Goal: Transaction & Acquisition: Purchase product/service

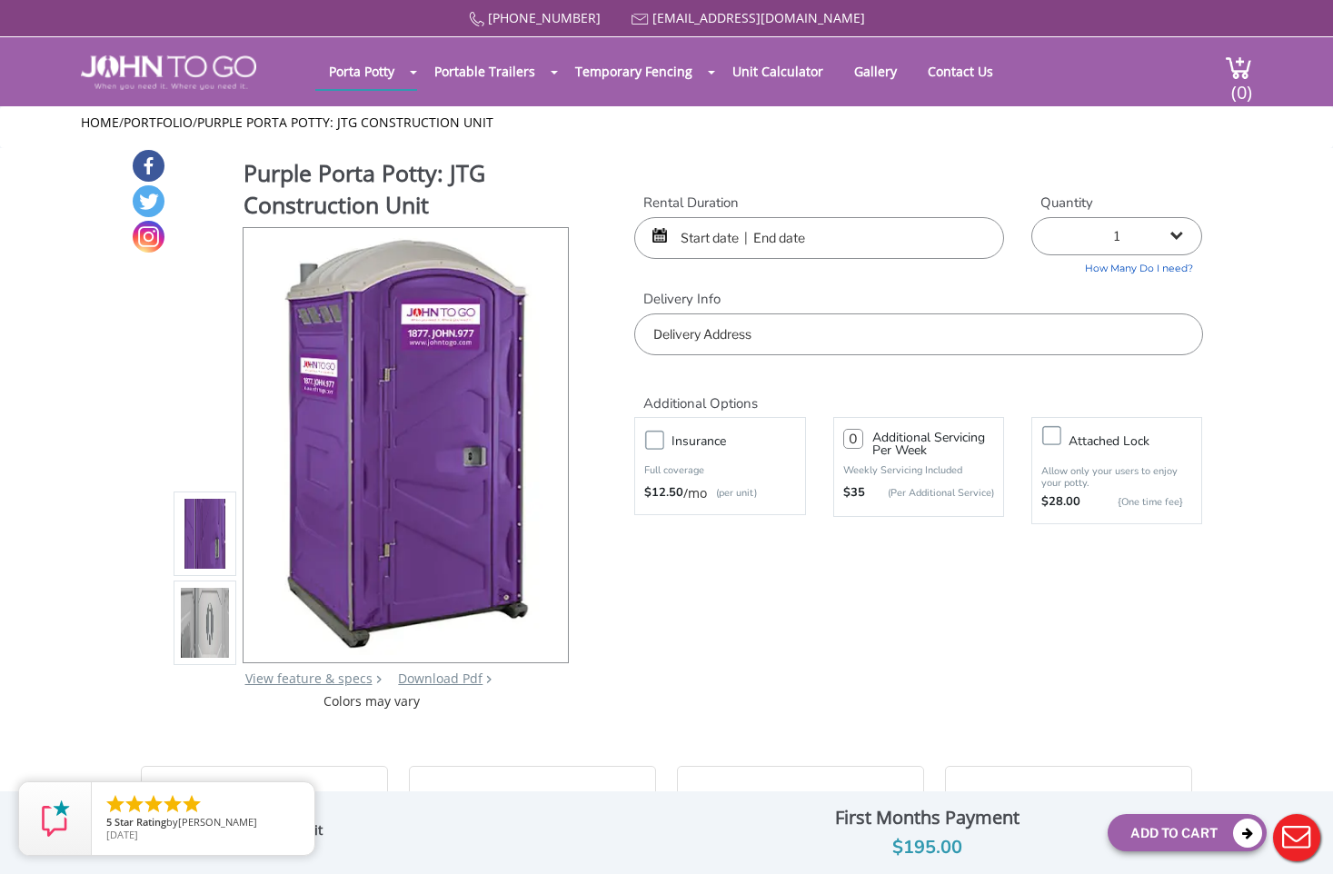
click at [798, 246] on input "text" at bounding box center [819, 238] width 370 height 42
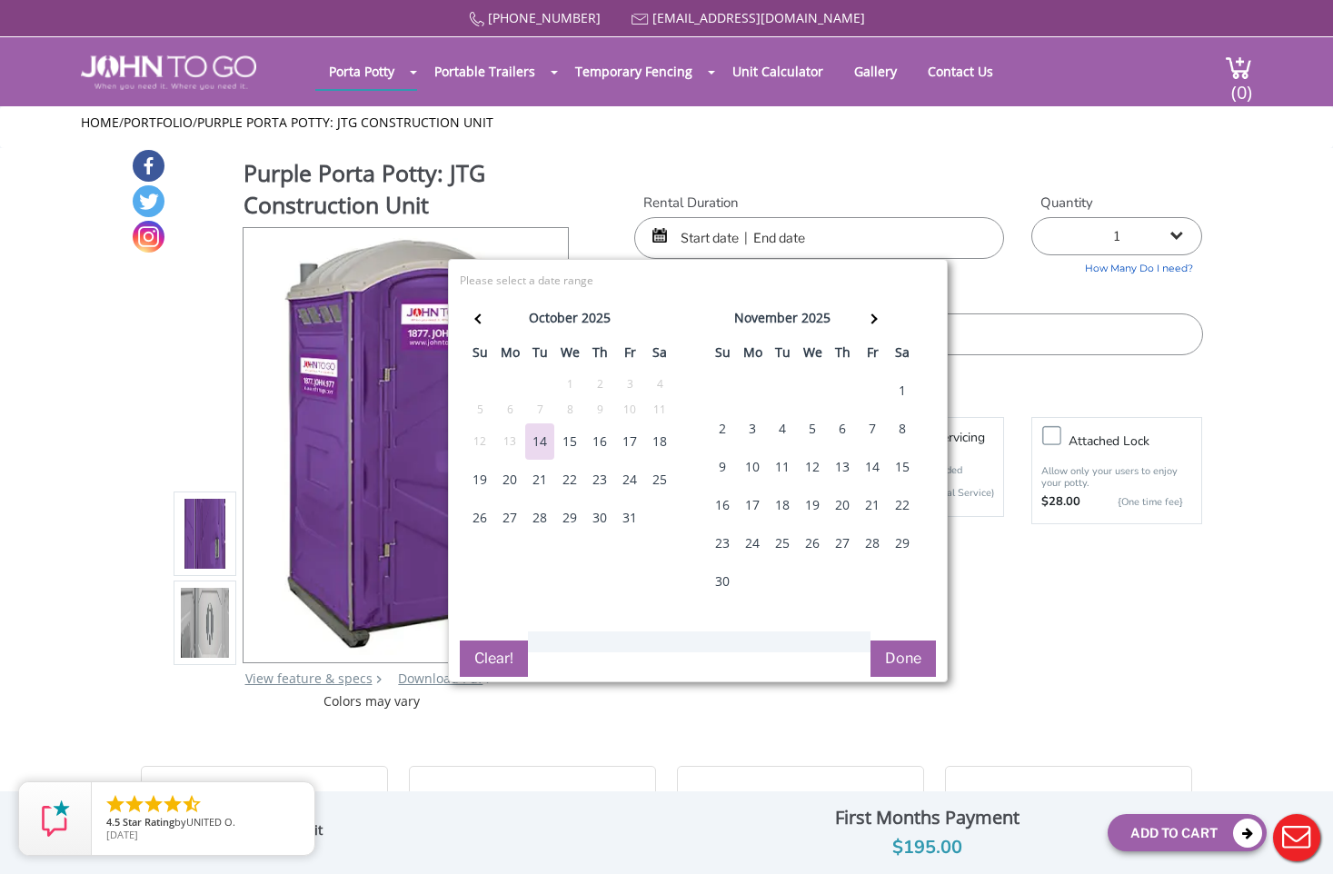
click at [579, 438] on div "15" at bounding box center [569, 441] width 29 height 36
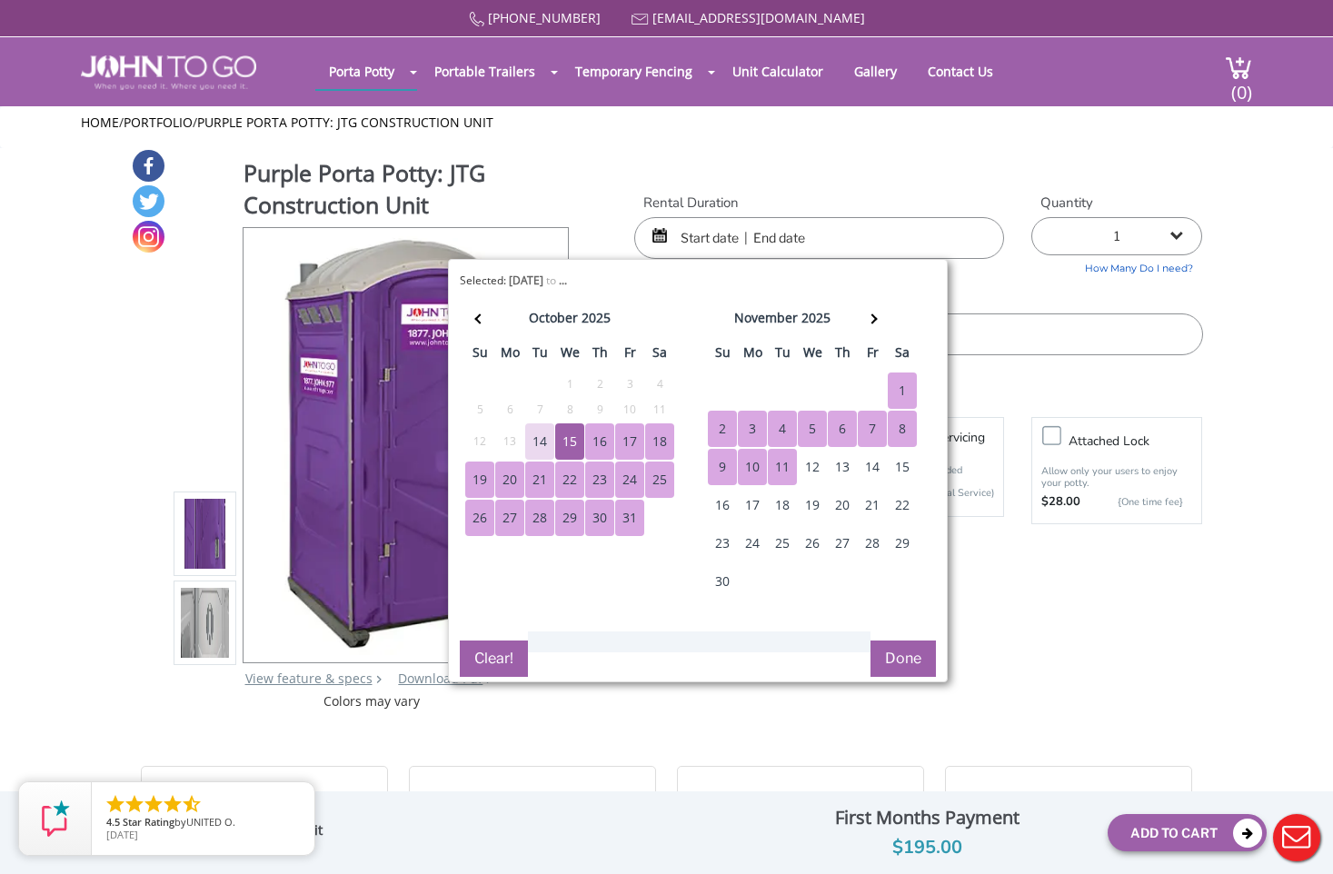
click at [784, 460] on div "11" at bounding box center [782, 467] width 29 height 36
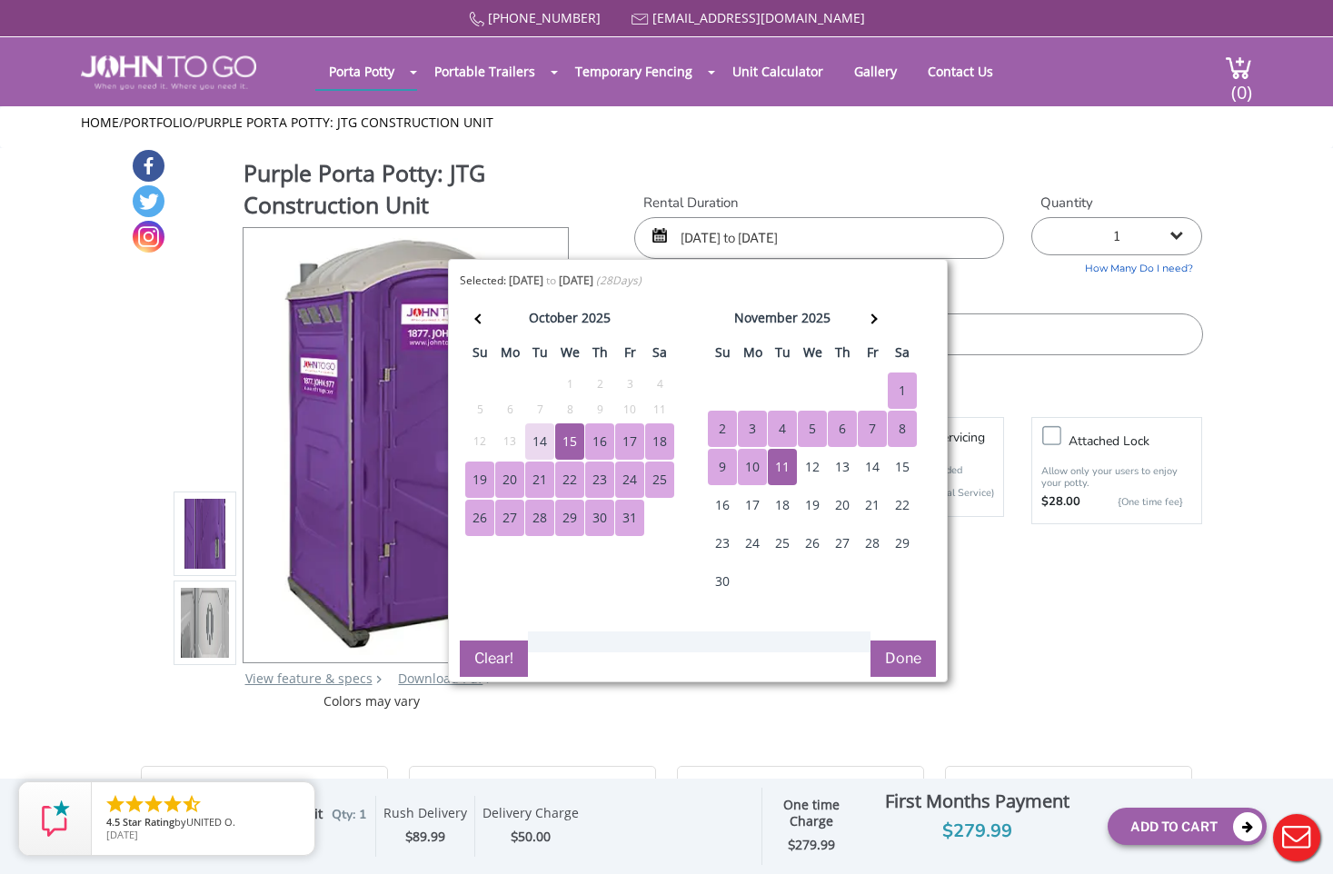
click at [814, 461] on div "12" at bounding box center [812, 467] width 29 height 36
click at [542, 443] on div "14" at bounding box center [539, 441] width 29 height 36
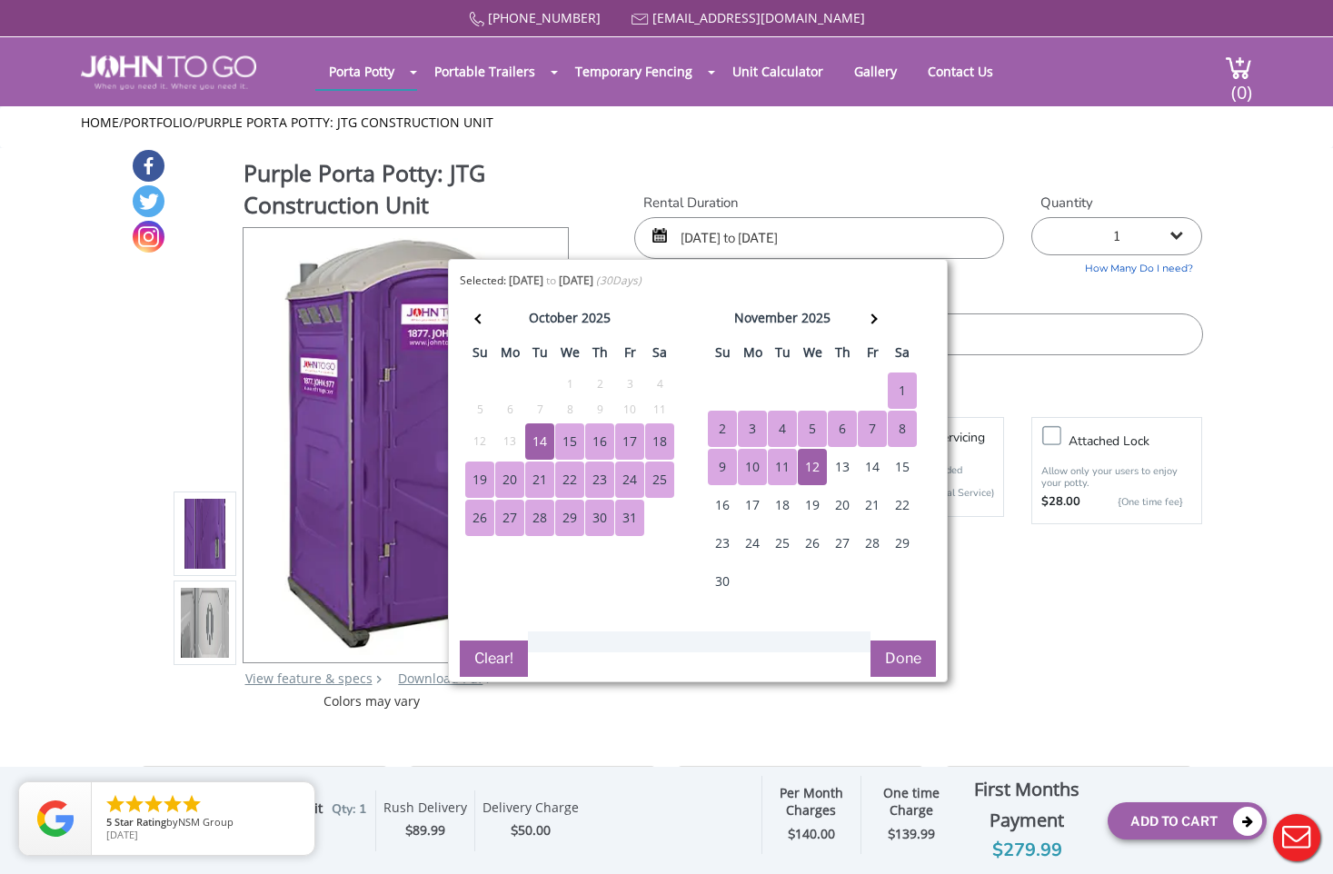
click at [567, 433] on div "15" at bounding box center [569, 441] width 29 height 36
click at [811, 462] on div "12" at bounding box center [812, 467] width 29 height 36
type input "10/15/2025 to 11/12/2025"
click at [915, 658] on button "Done" at bounding box center [903, 659] width 65 height 36
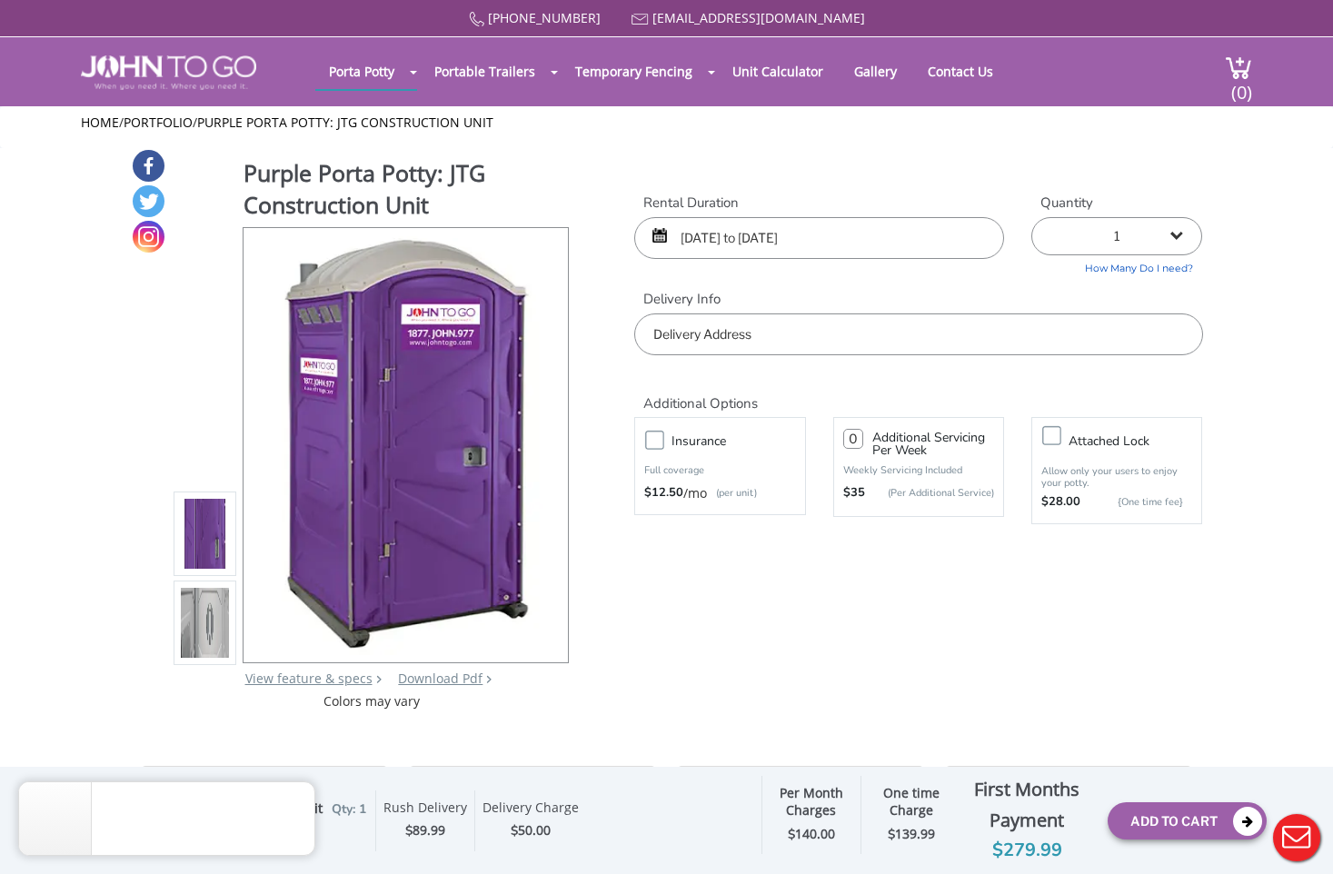
click at [792, 343] on input "text" at bounding box center [918, 335] width 568 height 42
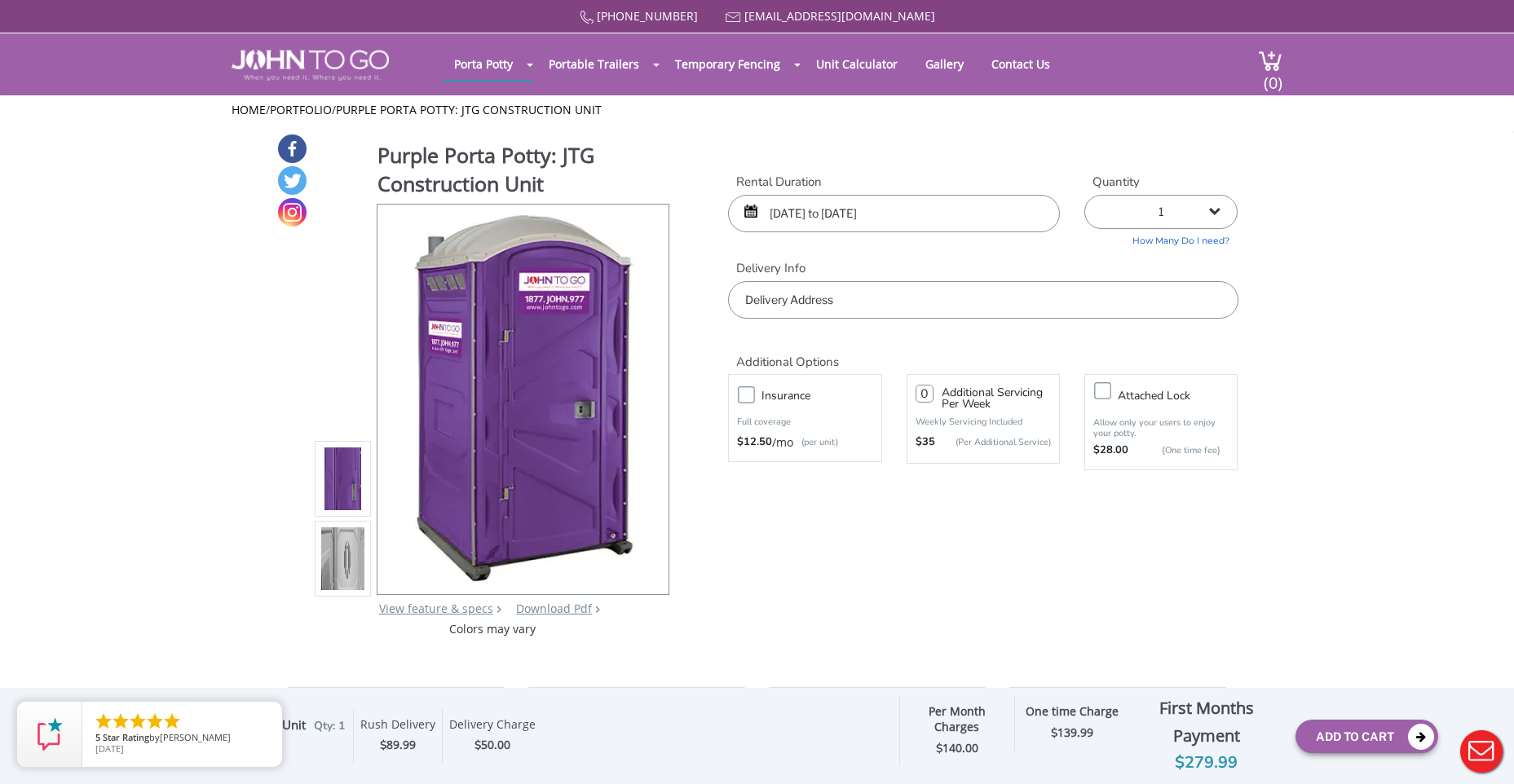
paste input "300 HAWORTH AVENUE HAWORTH, NJ 07641"
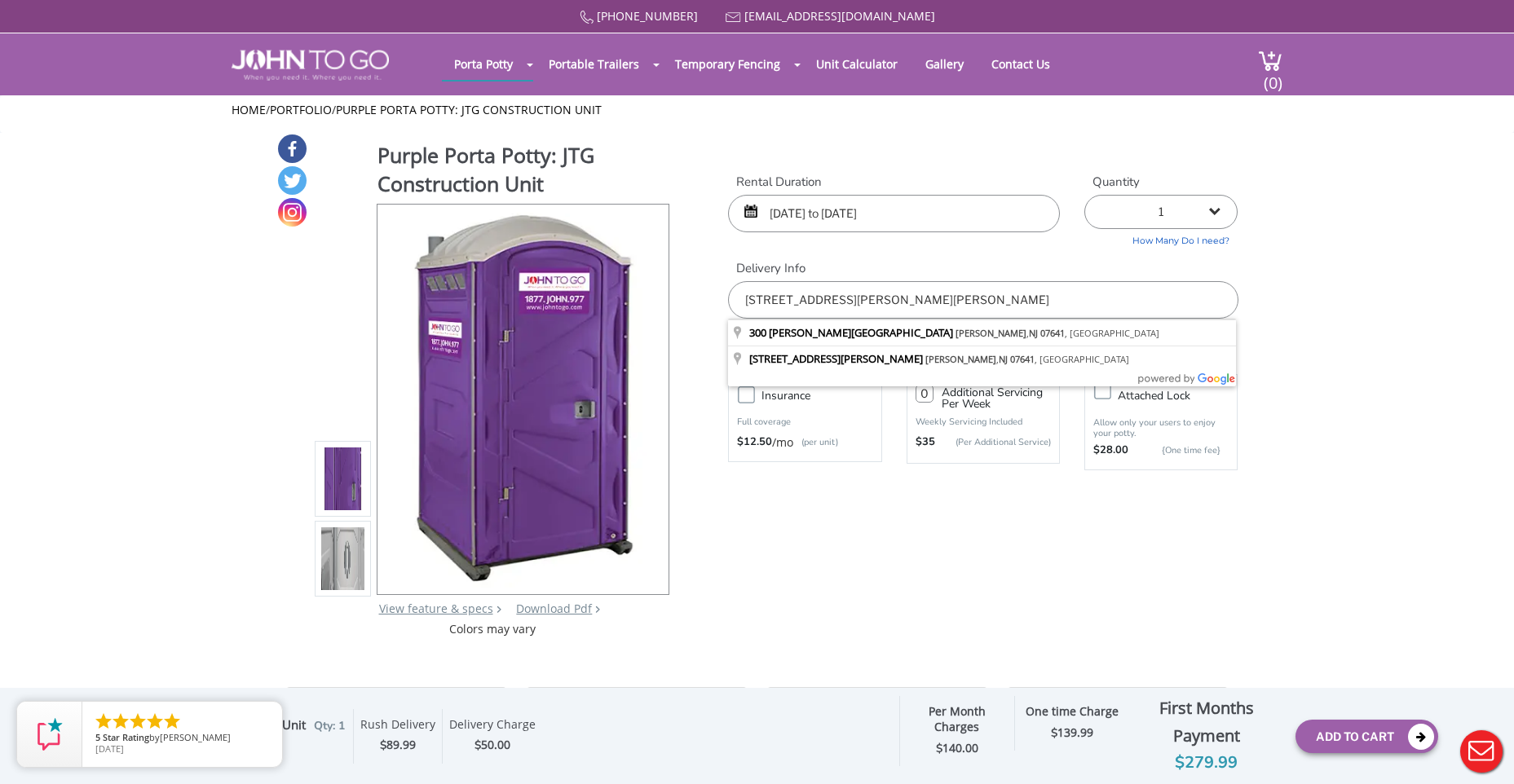
type input "300 HAWORTH AVENUE HAWORTH, NJ 07641"
click at [913, 545] on div "877 564 6977 info@johntogo.com Porta Potty Portable Toilets ADA Accessible Unit…" at bounding box center [757, 403] width 1514 height 806
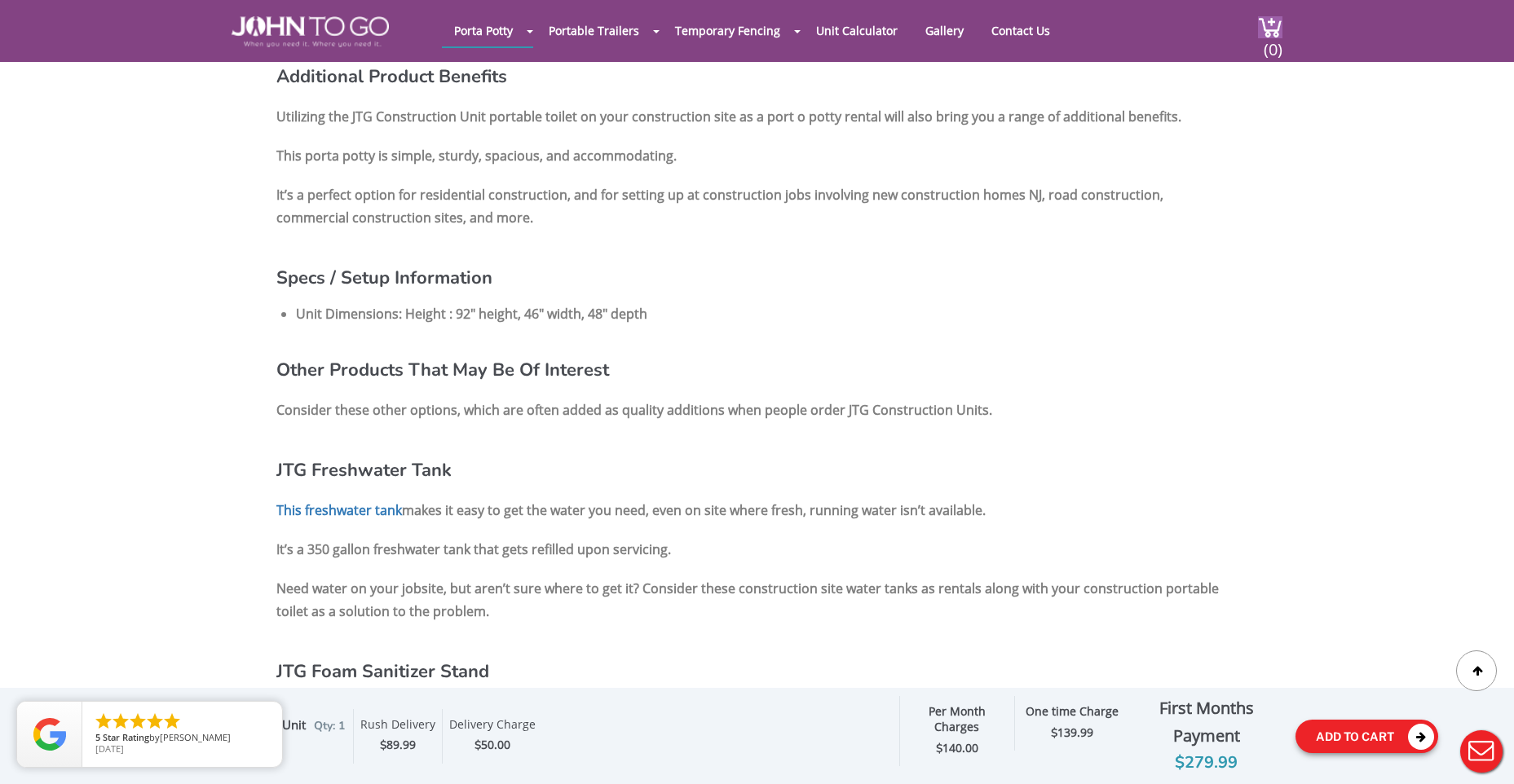
click at [1195, 745] on button "Add To Cart" at bounding box center [1367, 736] width 143 height 33
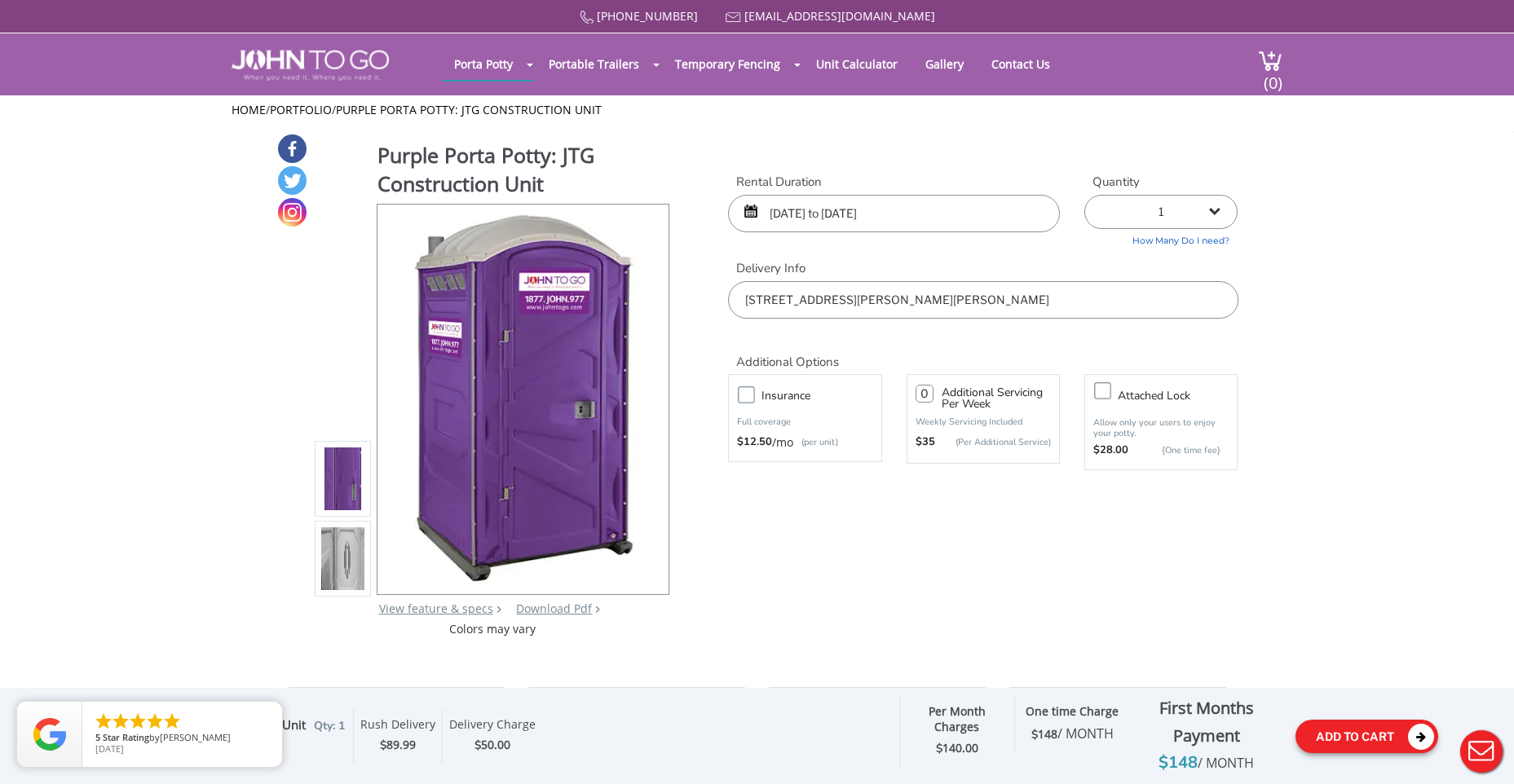
click at [1195, 742] on button "Add To Cart" at bounding box center [1367, 736] width 143 height 33
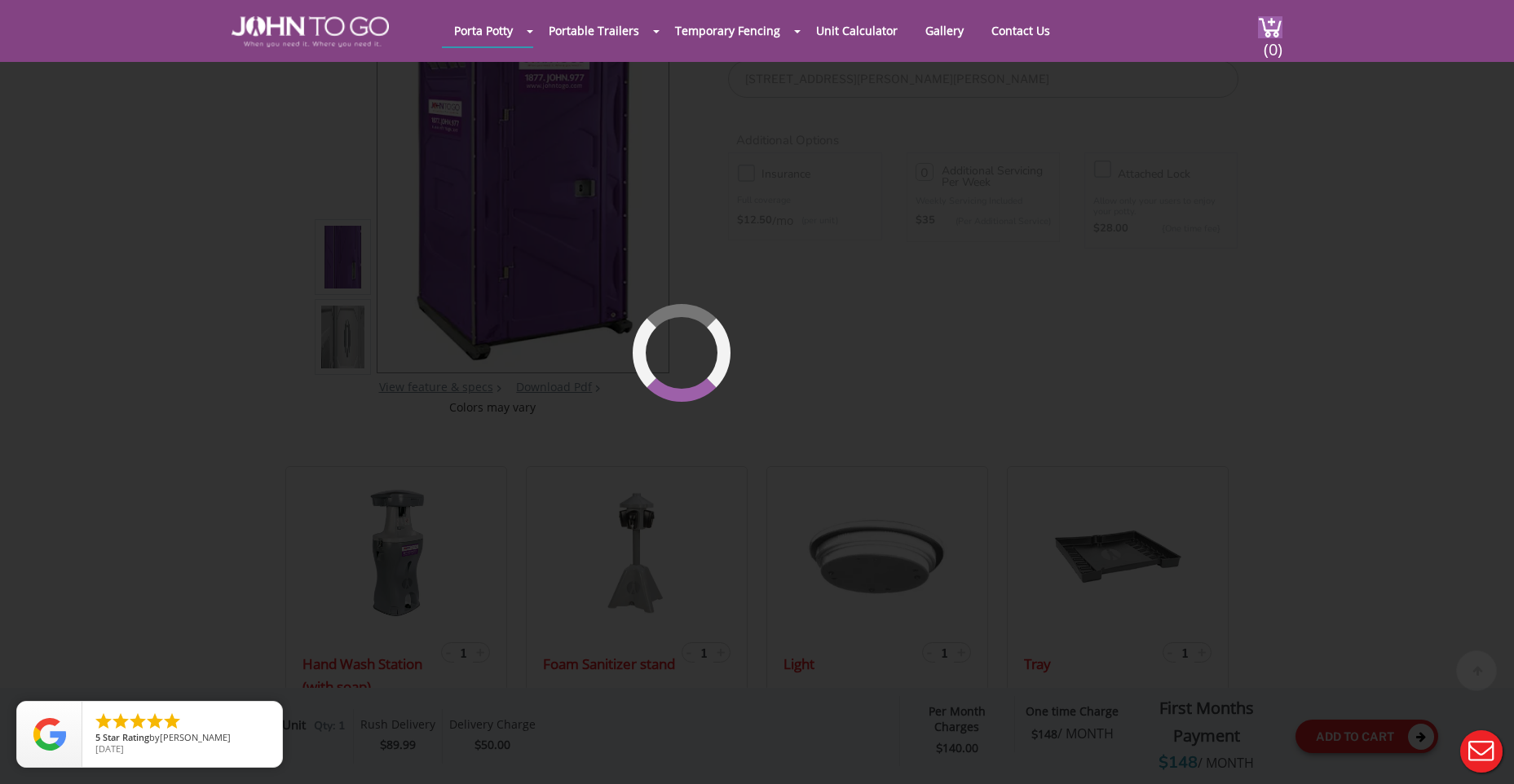
scroll to position [174, 0]
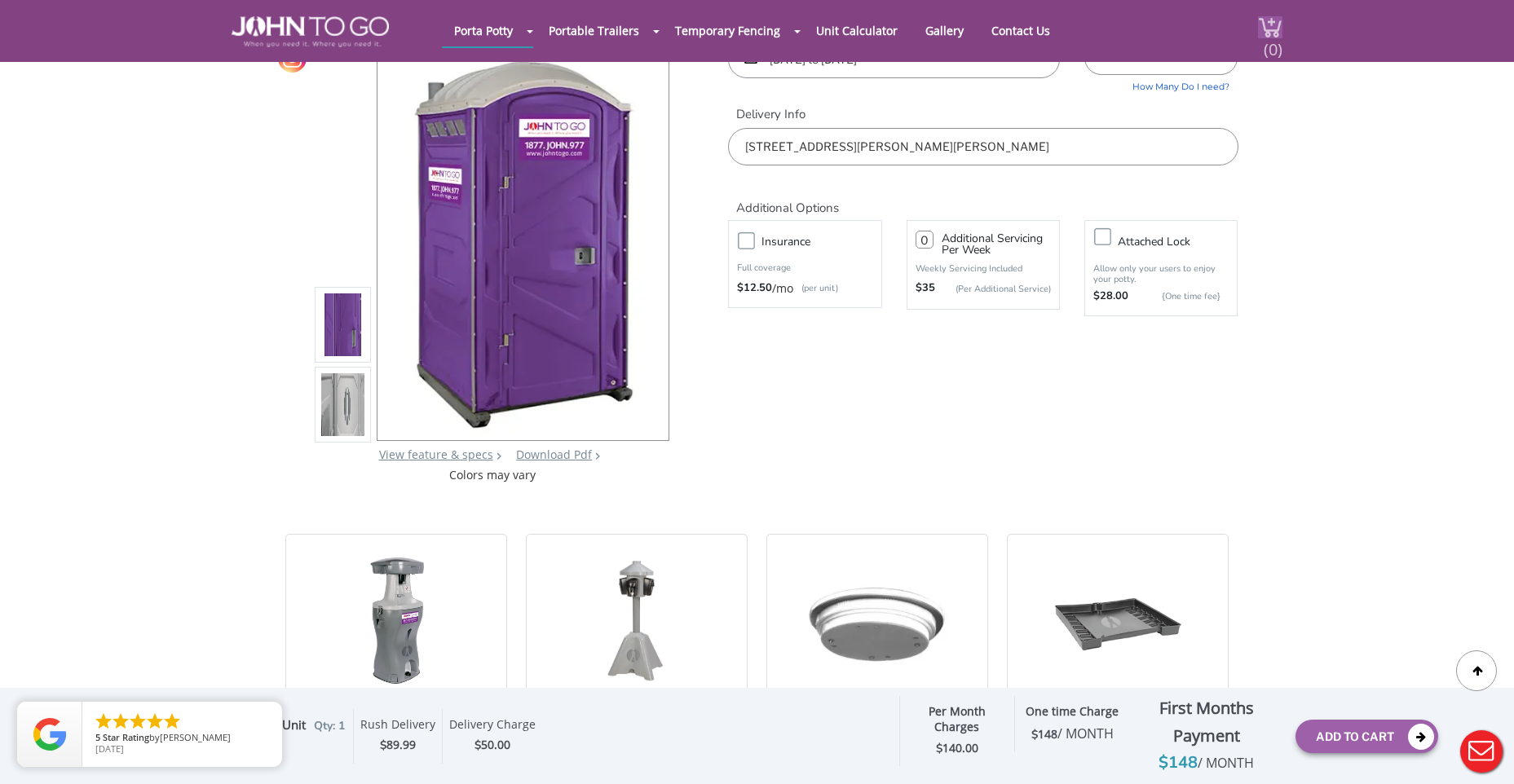
click at [1195, 39] on span "(0)" at bounding box center [1273, 42] width 20 height 35
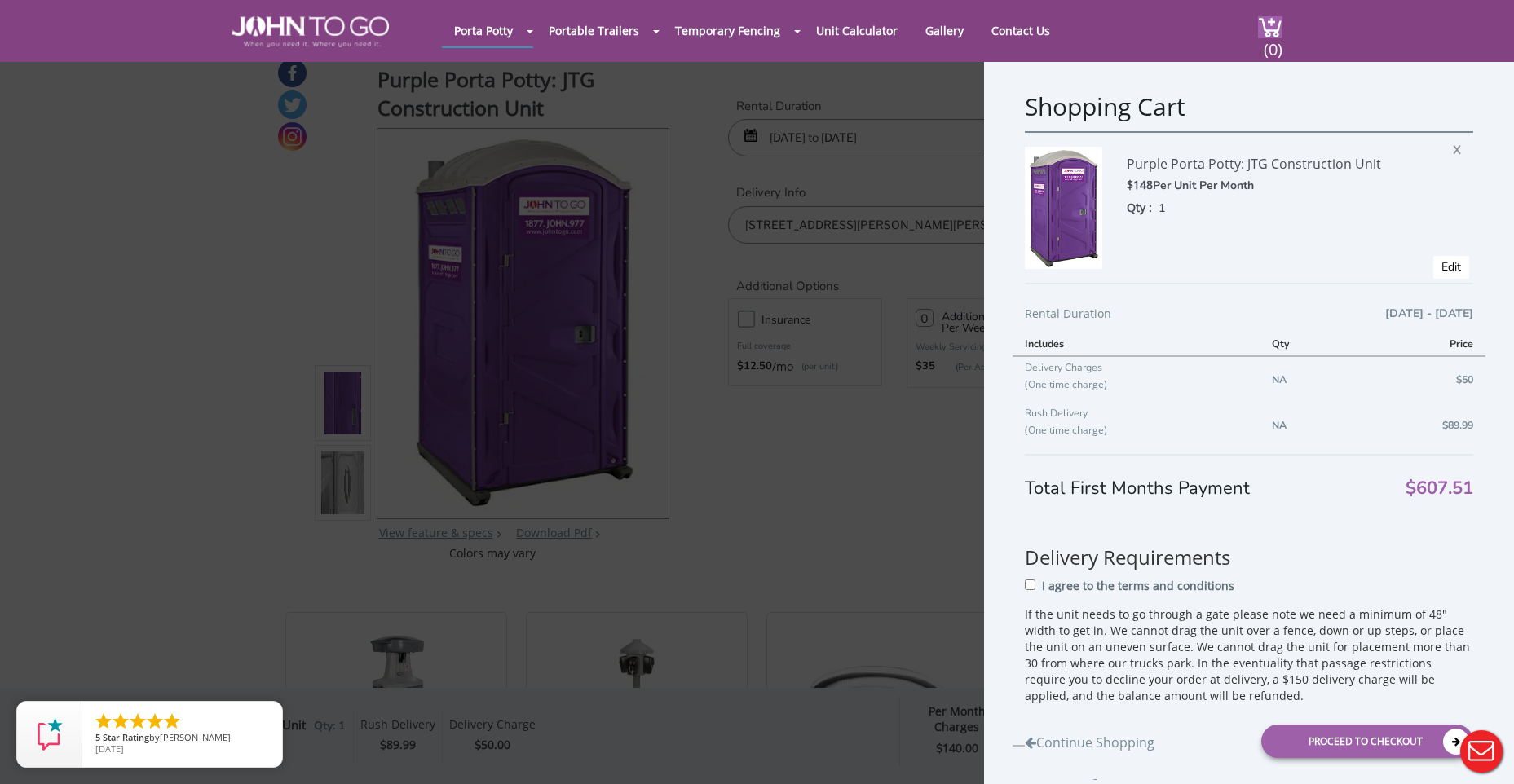
scroll to position [11, 0]
click at [1195, 732] on div "Proceed to Checkout" at bounding box center [1368, 741] width 212 height 33
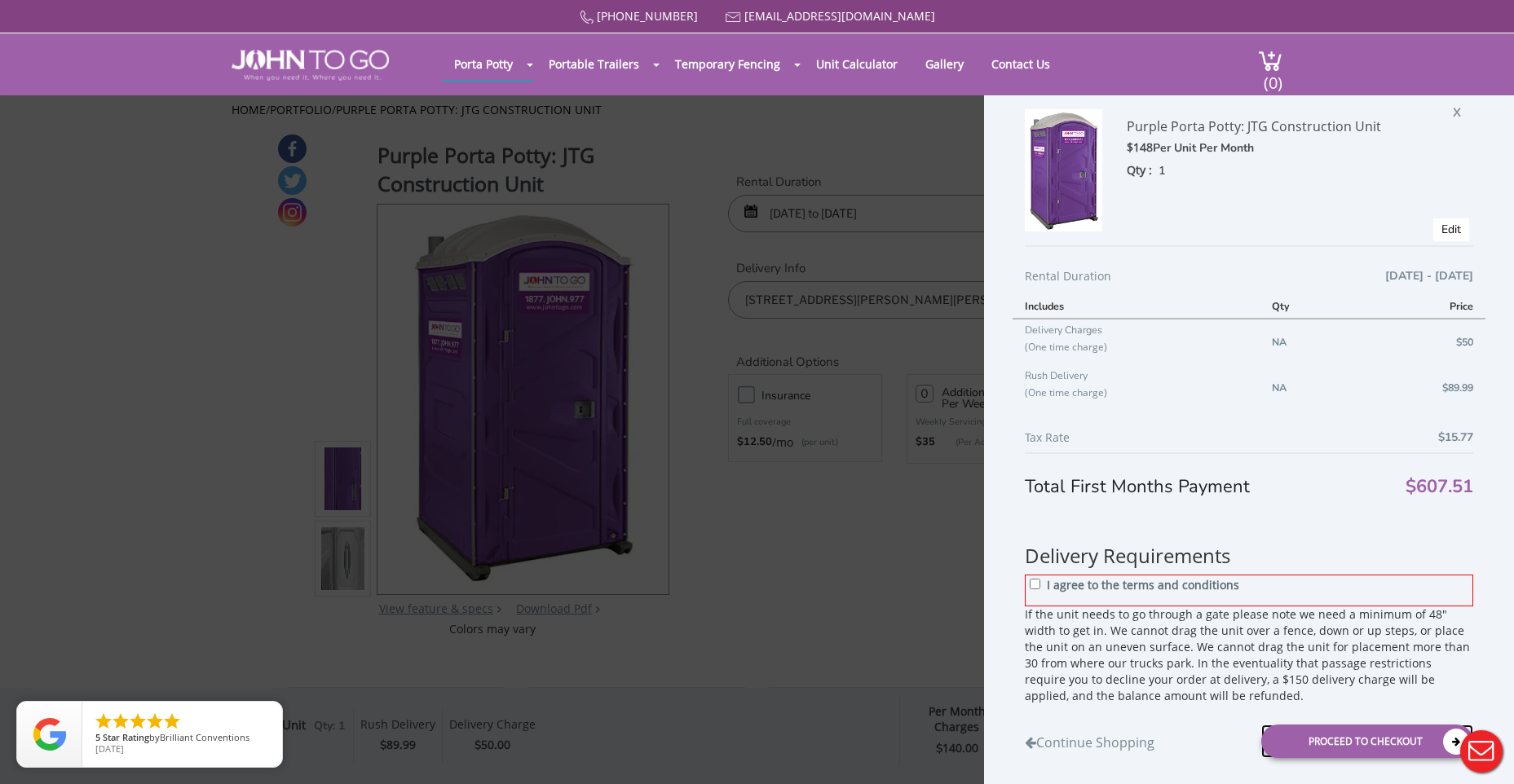
scroll to position [317, 0]
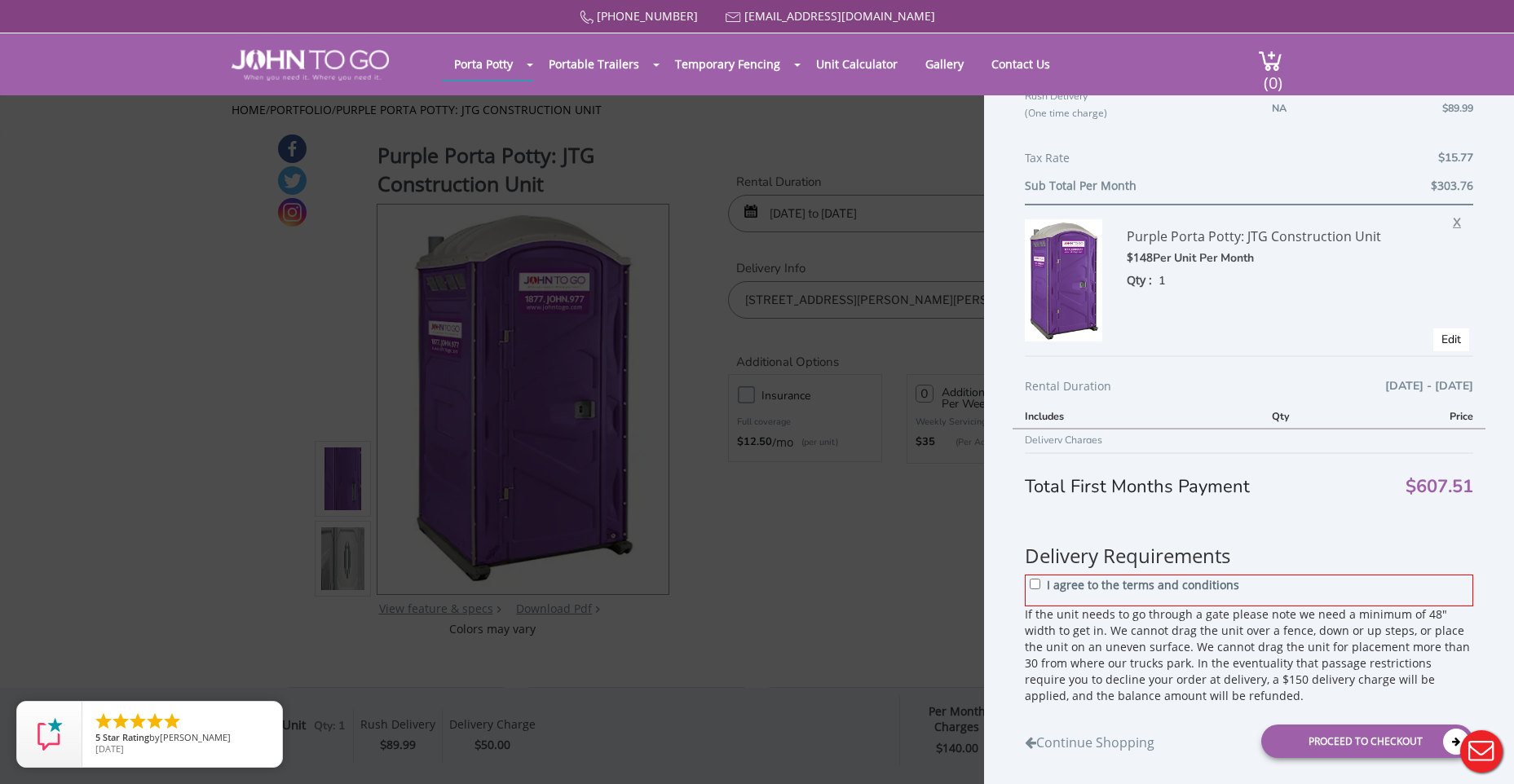
click at [1195, 226] on span "X" at bounding box center [1461, 221] width 16 height 22
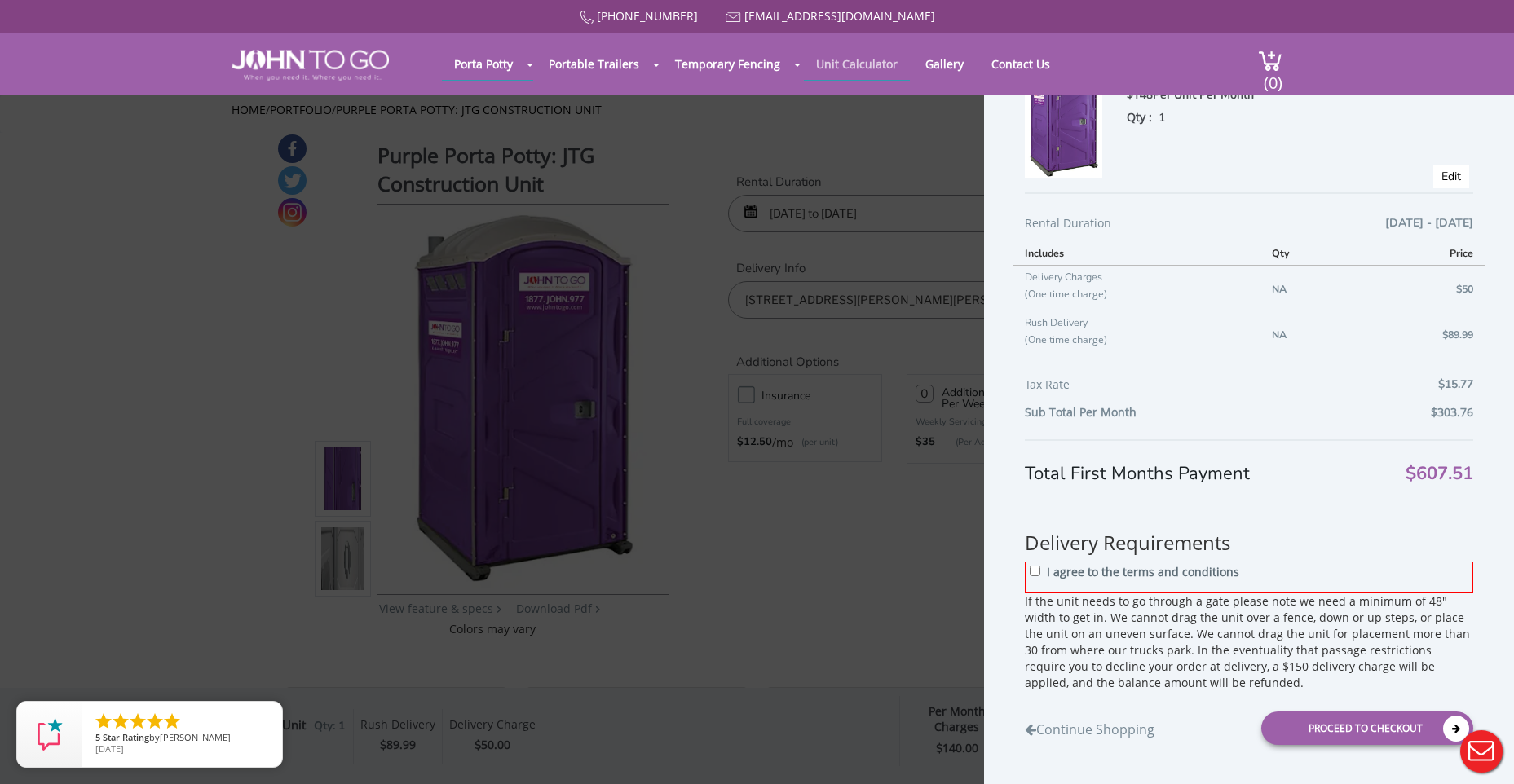
scroll to position [91, 0]
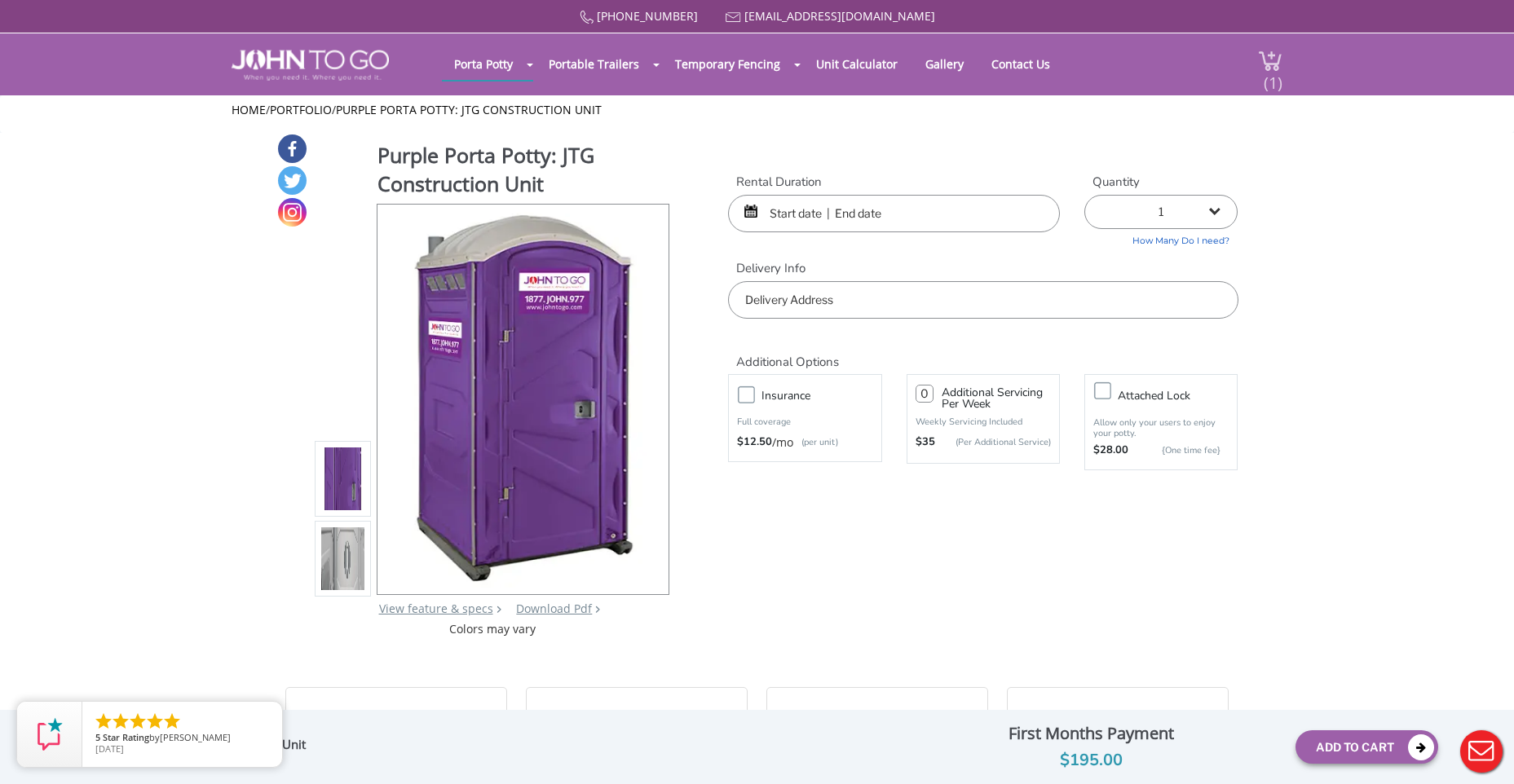
click at [1243, 66] on div "(1)" at bounding box center [1261, 64] width 43 height 62
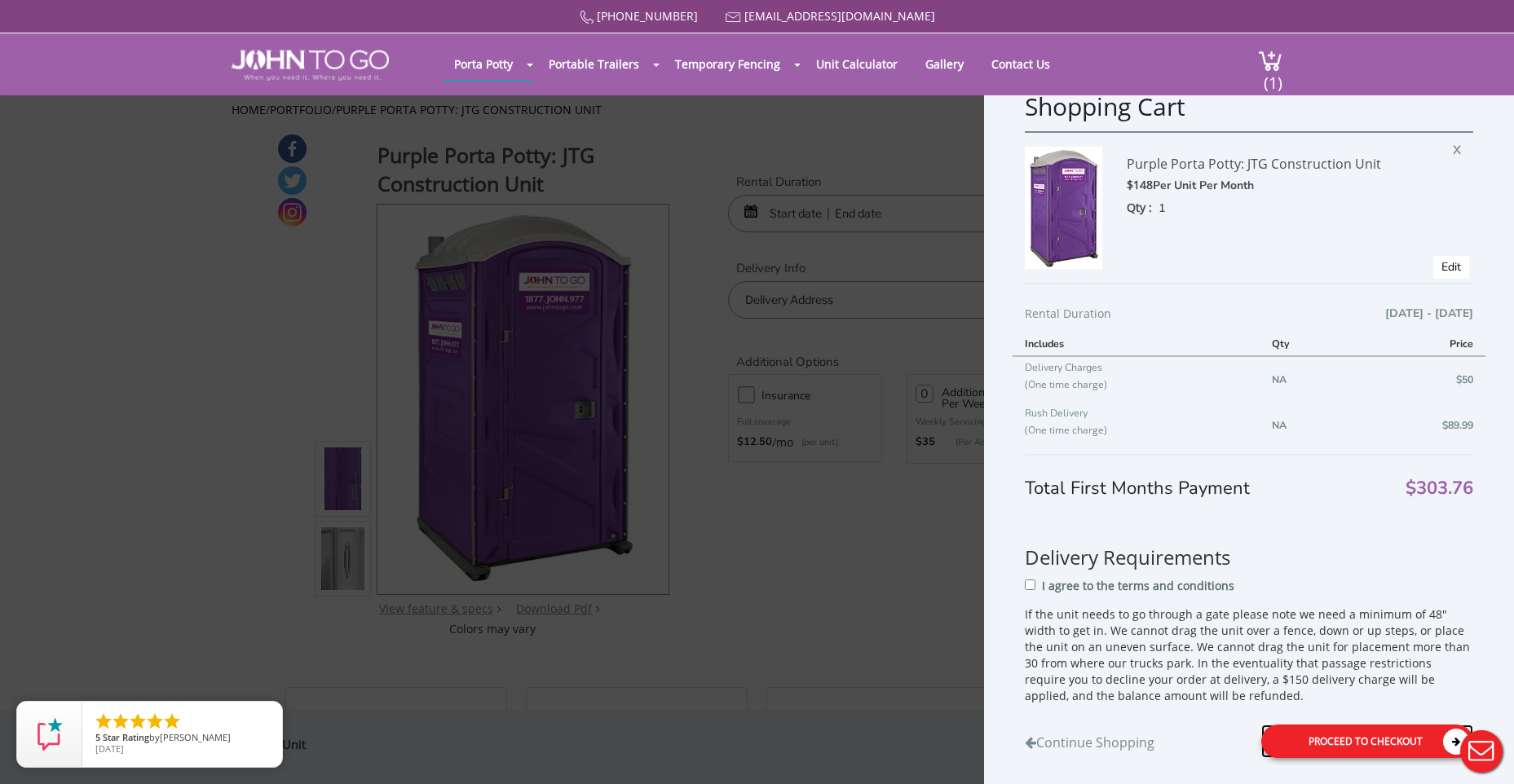
click at [1407, 736] on div "Proceed to Checkout" at bounding box center [1368, 741] width 212 height 33
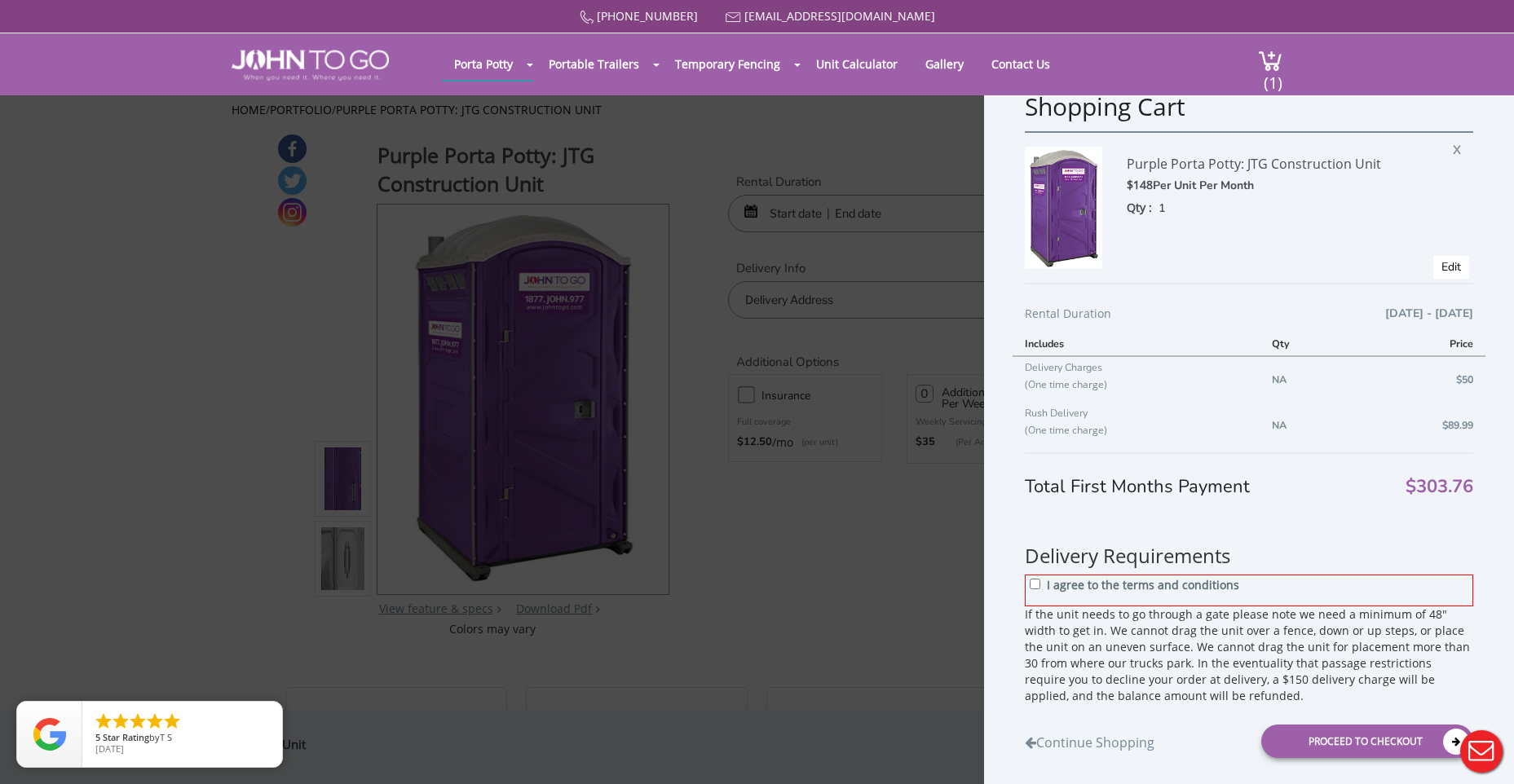
click at [1084, 603] on div "I agree to the terms and conditions" at bounding box center [1249, 590] width 449 height 31
click at [1045, 585] on div "I agree to the terms and conditions" at bounding box center [1249, 590] width 449 height 31
click at [1035, 582] on input "I agree to the terms and conditions" at bounding box center [1036, 584] width 11 height 11
checkbox input "true"
click at [1352, 754] on div "Proceed to Checkout" at bounding box center [1368, 741] width 212 height 33
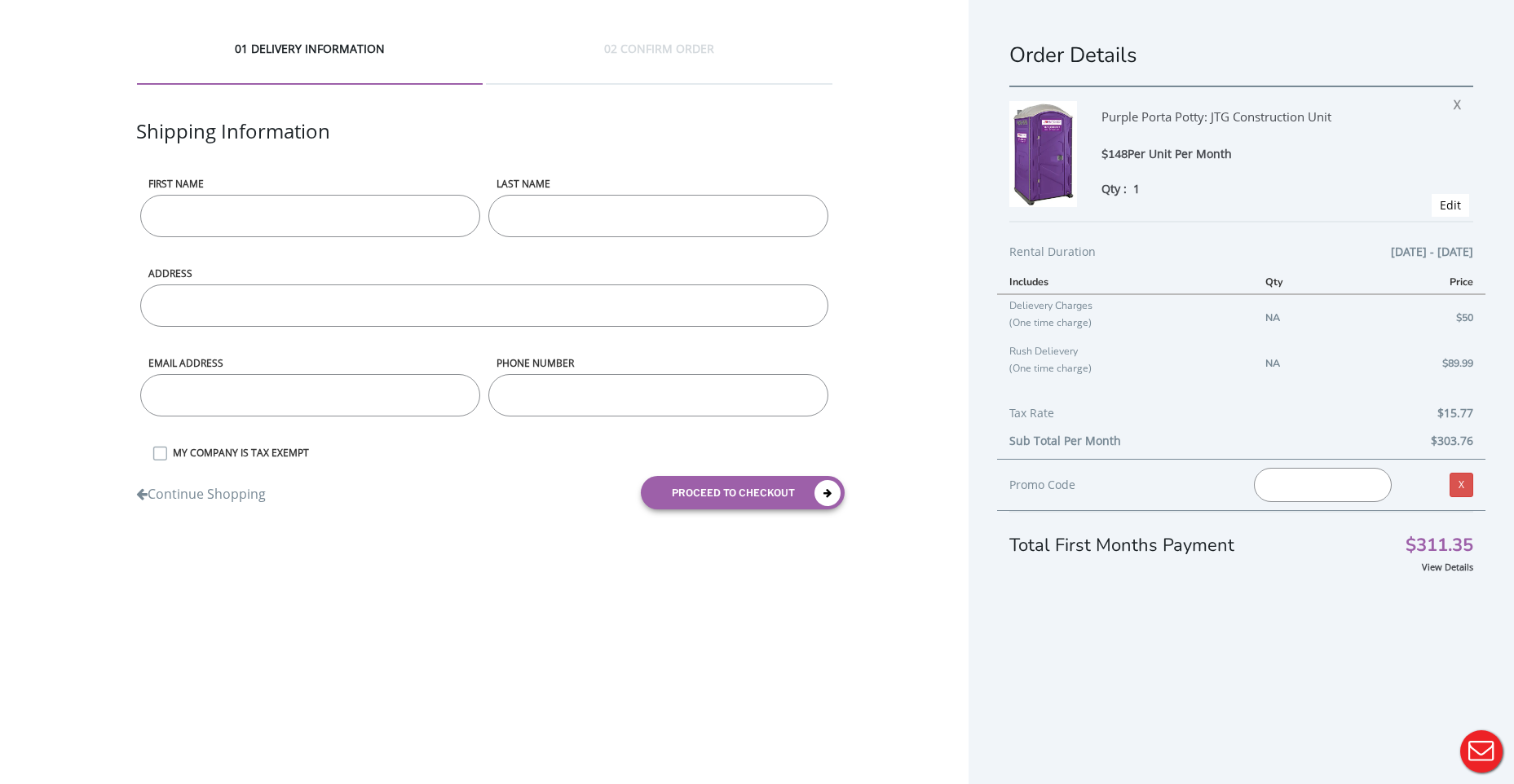
click at [298, 202] on input "First name" at bounding box center [310, 215] width 340 height 42
type input "Juan"
click at [528, 219] on input "LAST NAME" at bounding box center [658, 215] width 340 height 42
type input "Vargas"
click at [465, 299] on input "ADDRESS" at bounding box center [484, 305] width 688 height 42
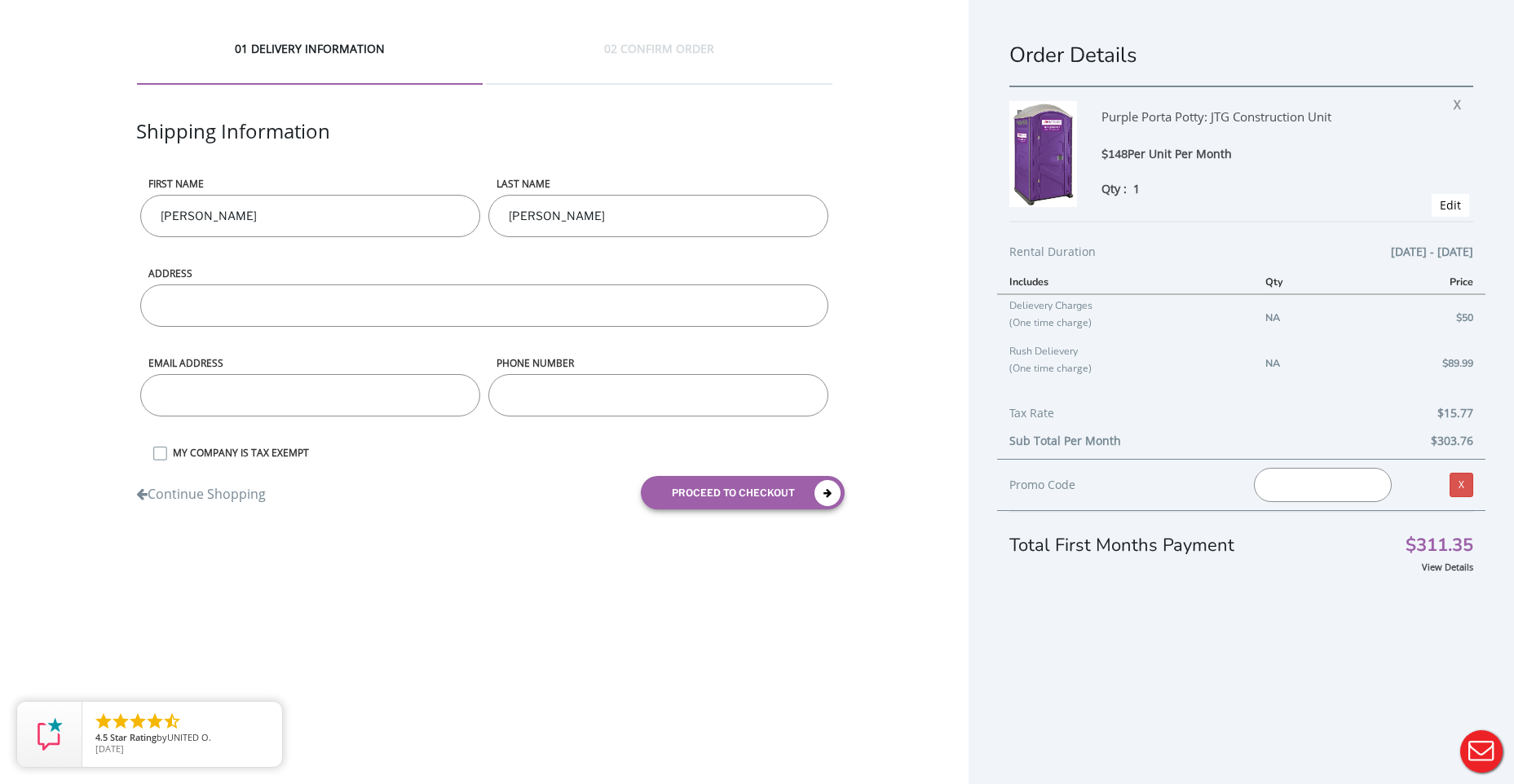
paste input "300 HAWORTH AVENUE HAWORTH, NJ 07641"
type input "300 HAWORTH AVENUE HAWORTH, NJ 07641"
click at [358, 405] on input "email" at bounding box center [310, 395] width 340 height 42
type input "orders@nextsolutionspro.com"
click at [519, 390] on input "phone number" at bounding box center [658, 395] width 340 height 42
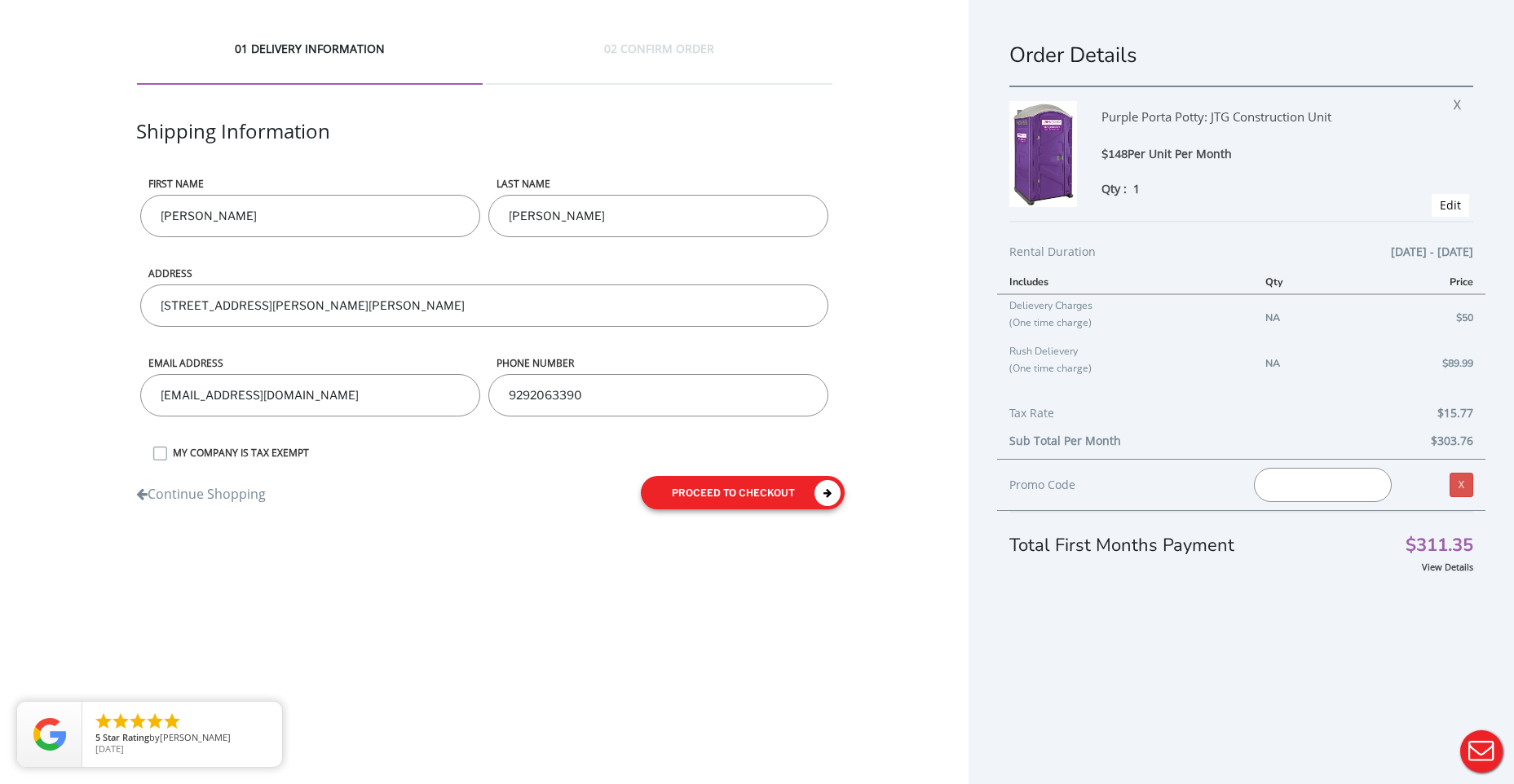
type input "9292063390"
click at [759, 486] on button "proceed to checkout" at bounding box center [742, 492] width 204 height 33
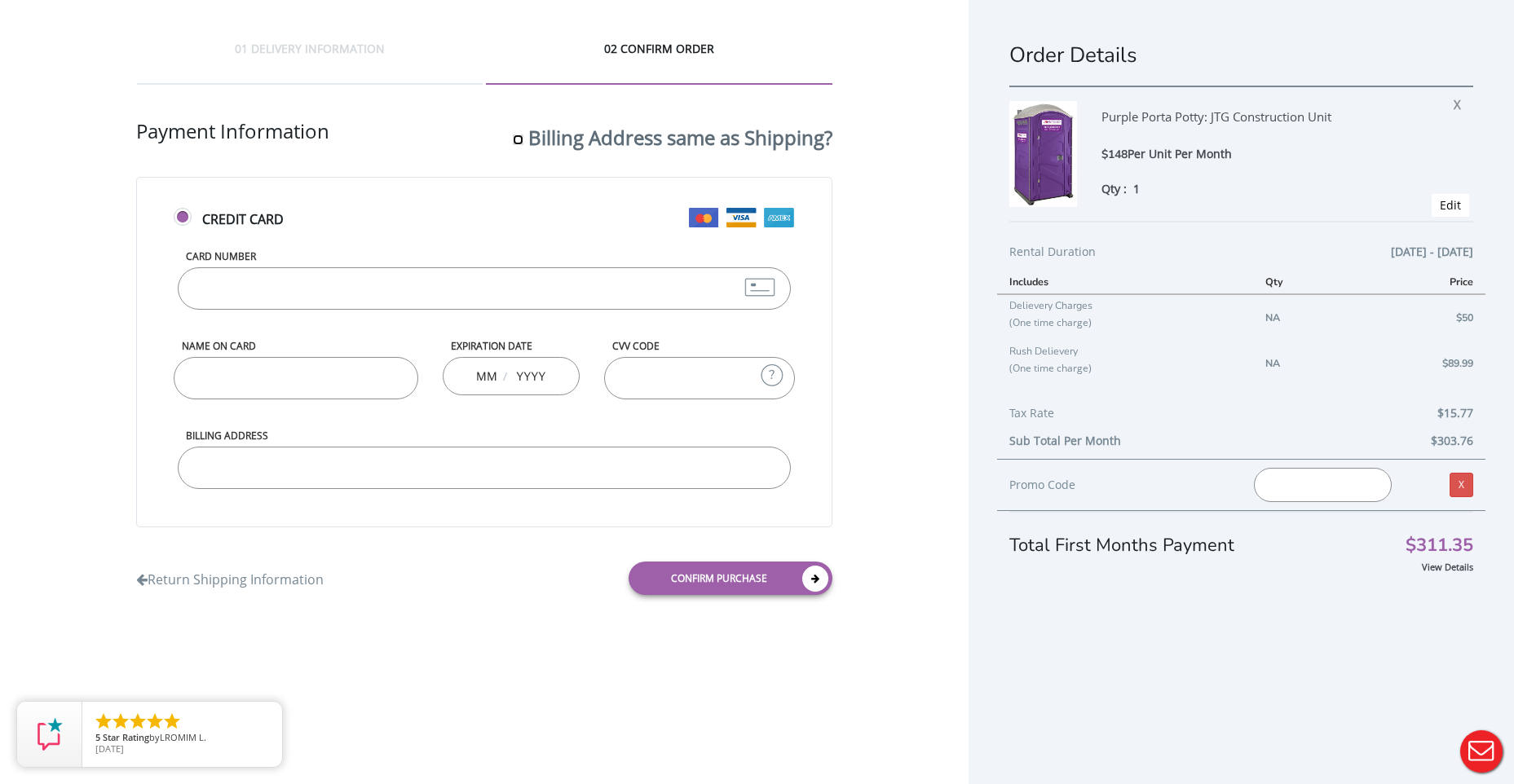
click at [521, 142] on input "Billing Address same as Shipping?" at bounding box center [519, 140] width 11 height 11
checkbox input "true"
type input "300 HAWORTH AVENUE HAWORTH, NJ 07641"
click at [515, 134] on div "Billing Address same as Shipping?" at bounding box center [673, 136] width 319 height 38
click at [515, 136] on input "Billing Address same as Shipping?" at bounding box center [519, 140] width 11 height 11
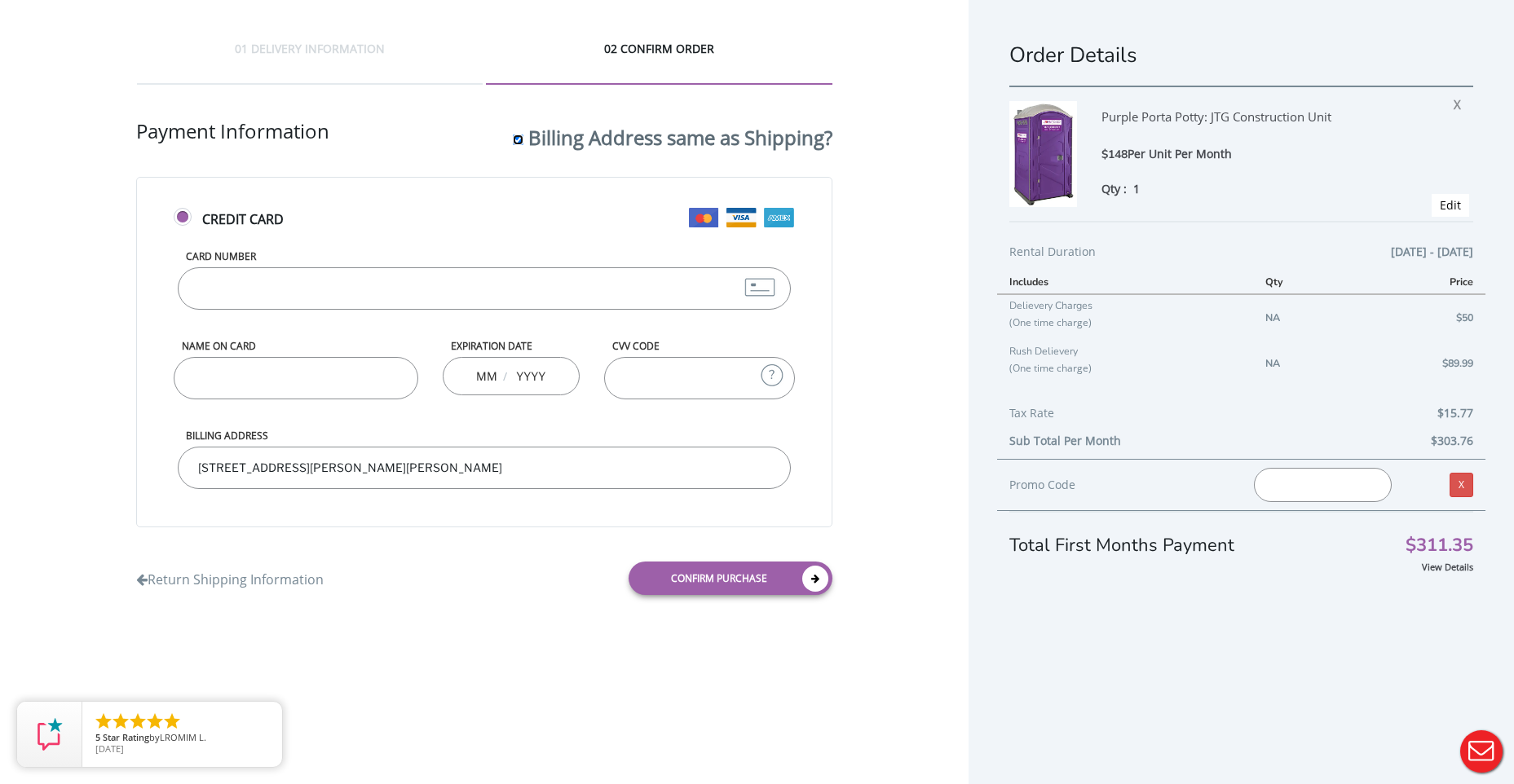
checkbox input "false"
click at [398, 488] on input "Billing Address" at bounding box center [484, 467] width 613 height 42
type input "5225 Barnett Ave Long Island City, NY 11104"
click at [316, 301] on input "Card Number" at bounding box center [484, 288] width 613 height 42
type input "372726164527012"
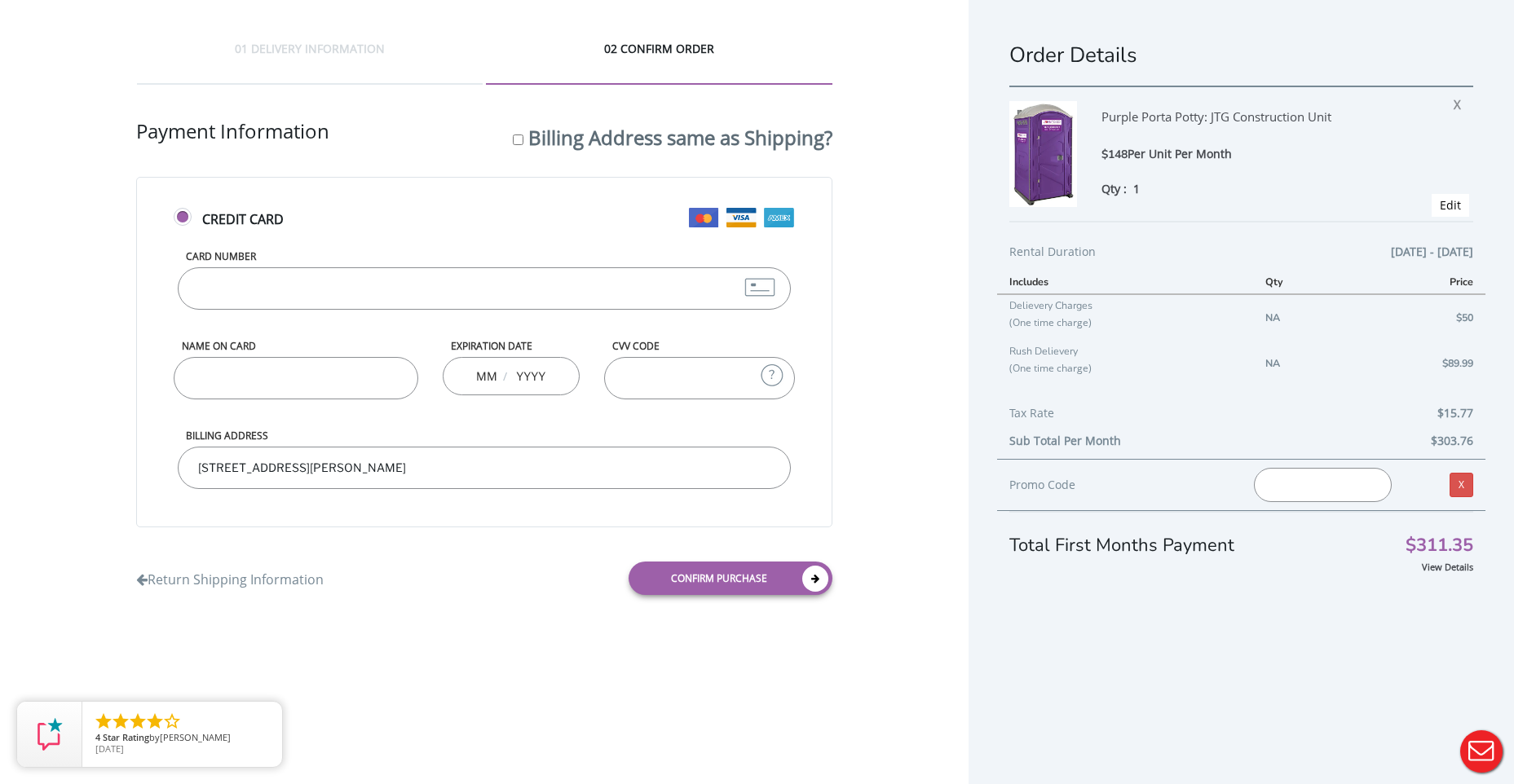
click at [238, 370] on input "Name on Card" at bounding box center [296, 378] width 245 height 42
type input "Claudia Lopez"
click at [499, 383] on div "/" at bounding box center [511, 376] width 137 height 39
click at [492, 376] on input "text" at bounding box center [486, 376] width 21 height 32
type input "06"
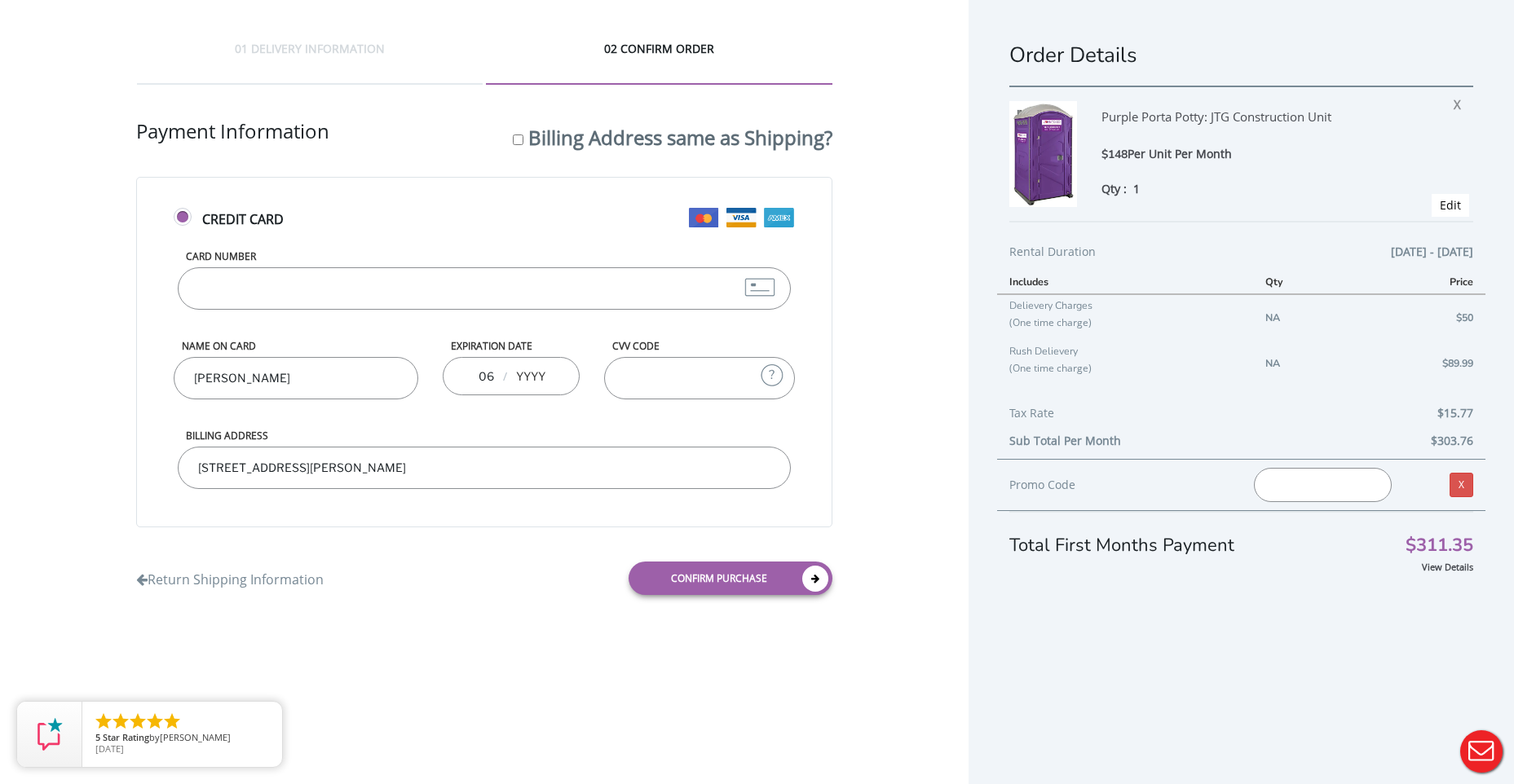
type input "0"
type input "2030"
drag, startPoint x: 617, startPoint y: 370, endPoint x: 631, endPoint y: 370, distance: 14.0
click at [630, 370] on div "CVV Code What is CVV? The CVV number is the last three digits on the back of yo…" at bounding box center [700, 384] width 215 height 90
click at [631, 370] on input "CVV Code" at bounding box center [699, 378] width 191 height 42
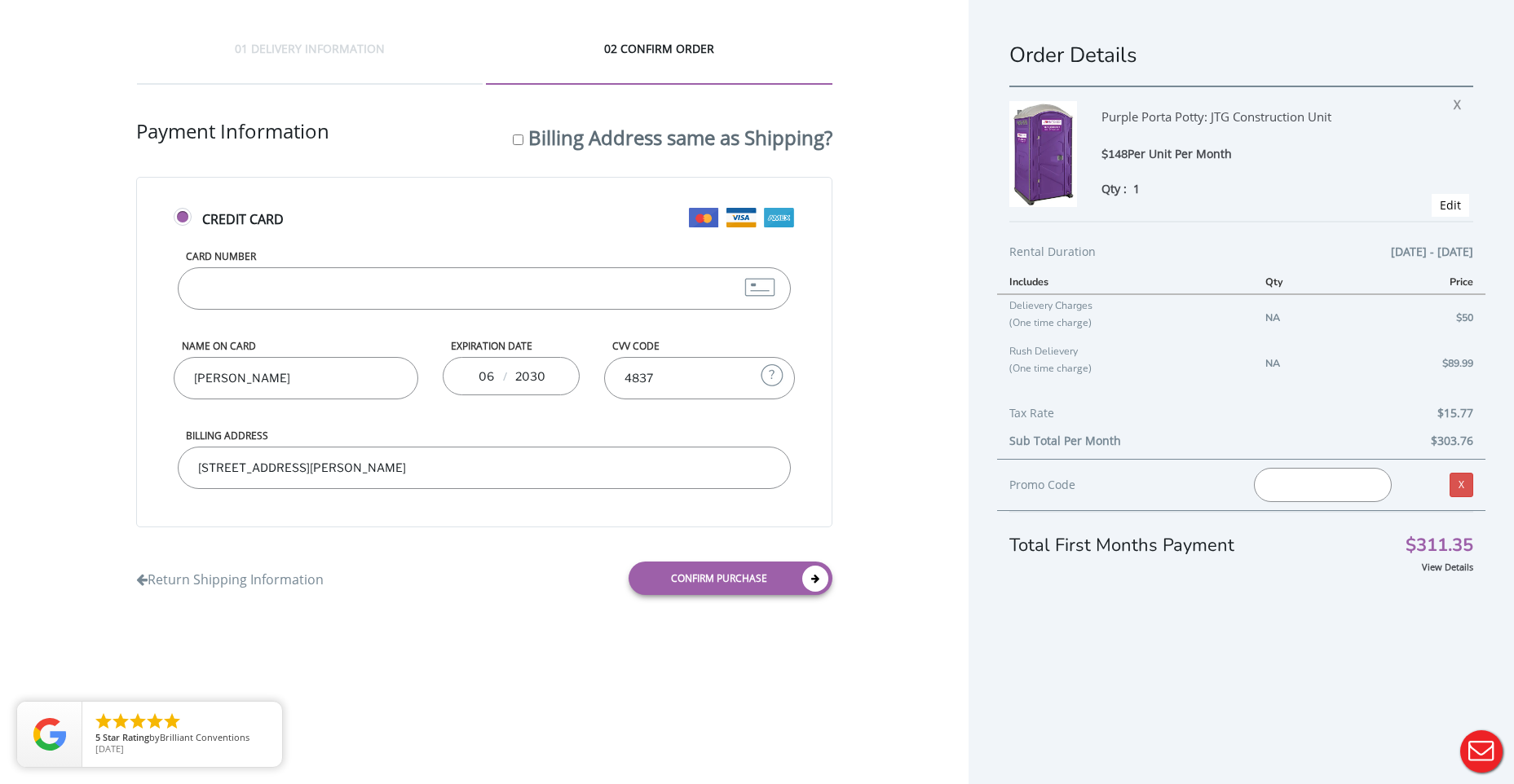
type input "4837"
click at [470, 546] on form "Credit Card Card Number 372726164527012 Name on Card Claudia Lopez Expiration D…" at bounding box center [485, 392] width 696 height 431
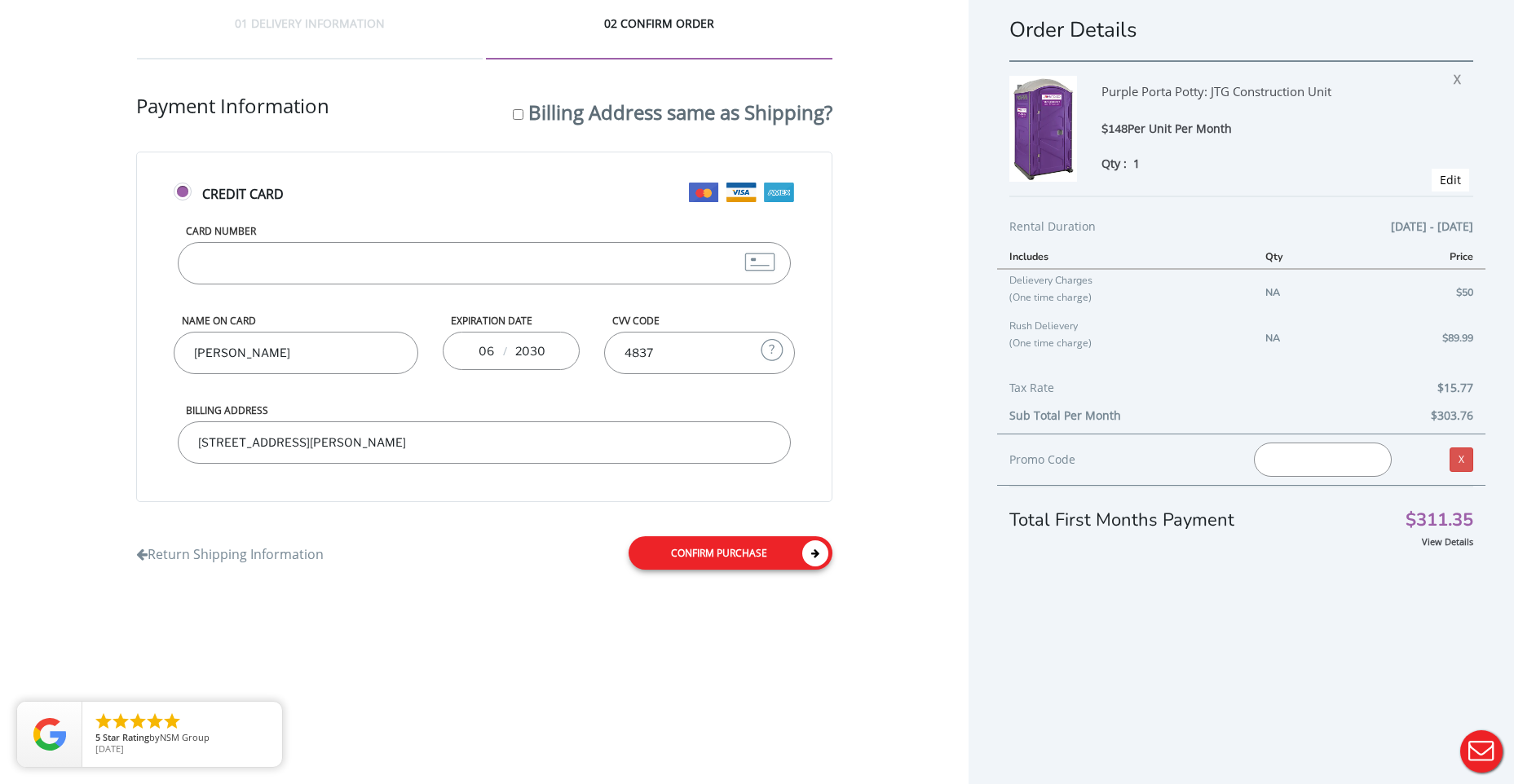
scroll to position [39, 0]
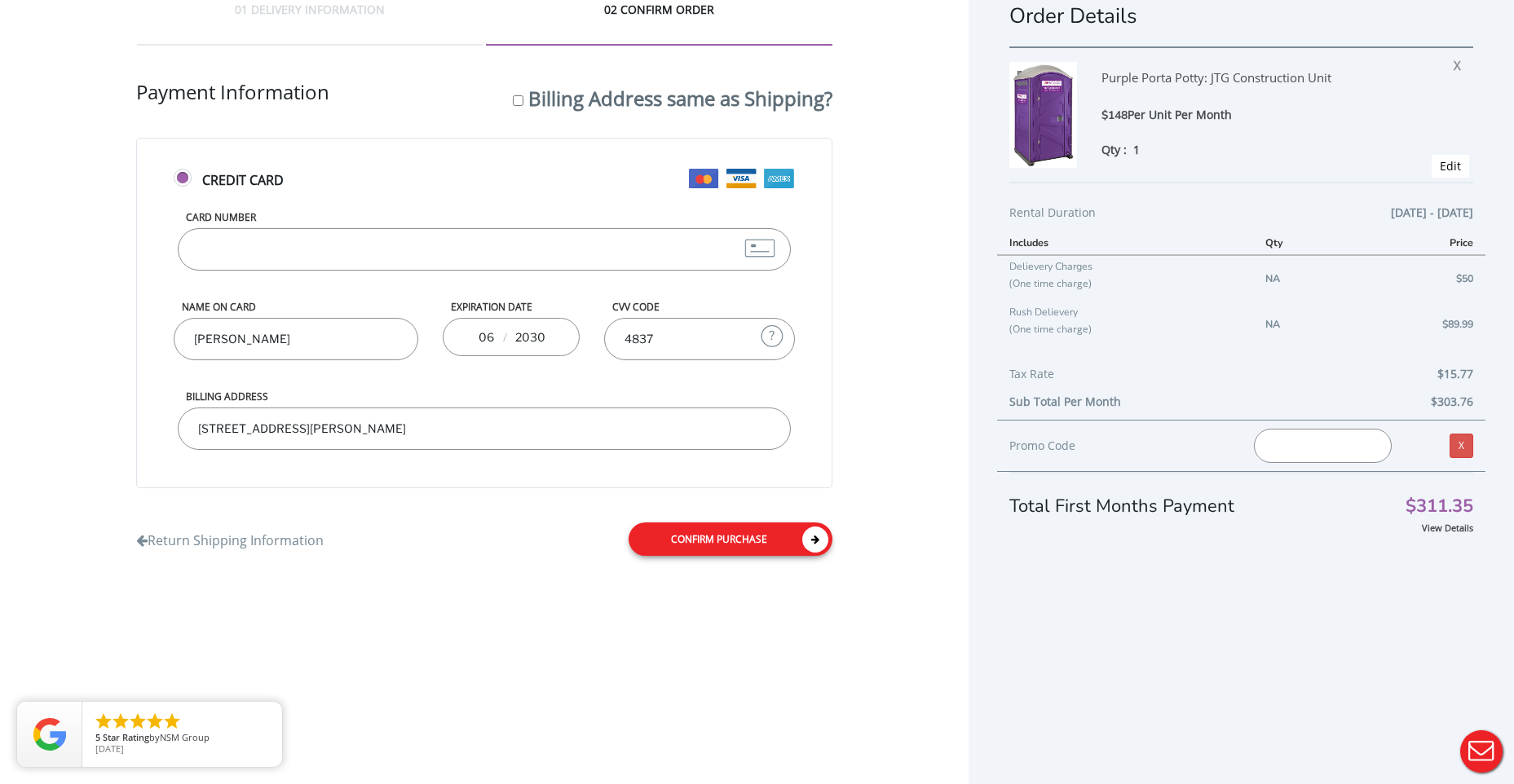
click at [743, 544] on link "Confirm purchase" at bounding box center [731, 538] width 204 height 33
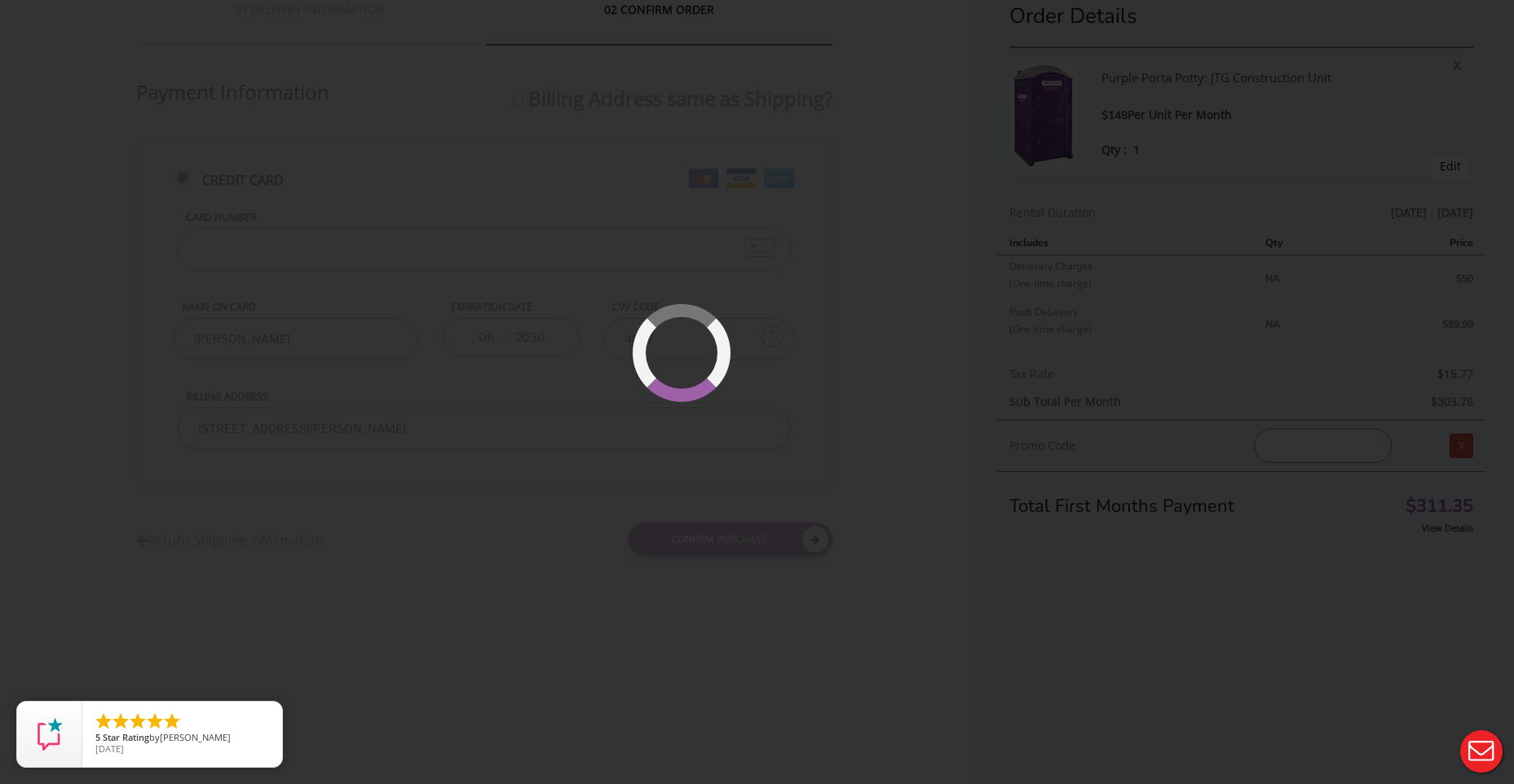
click at [835, 132] on div at bounding box center [757, 392] width 1514 height 784
click at [841, 232] on div at bounding box center [757, 392] width 1514 height 784
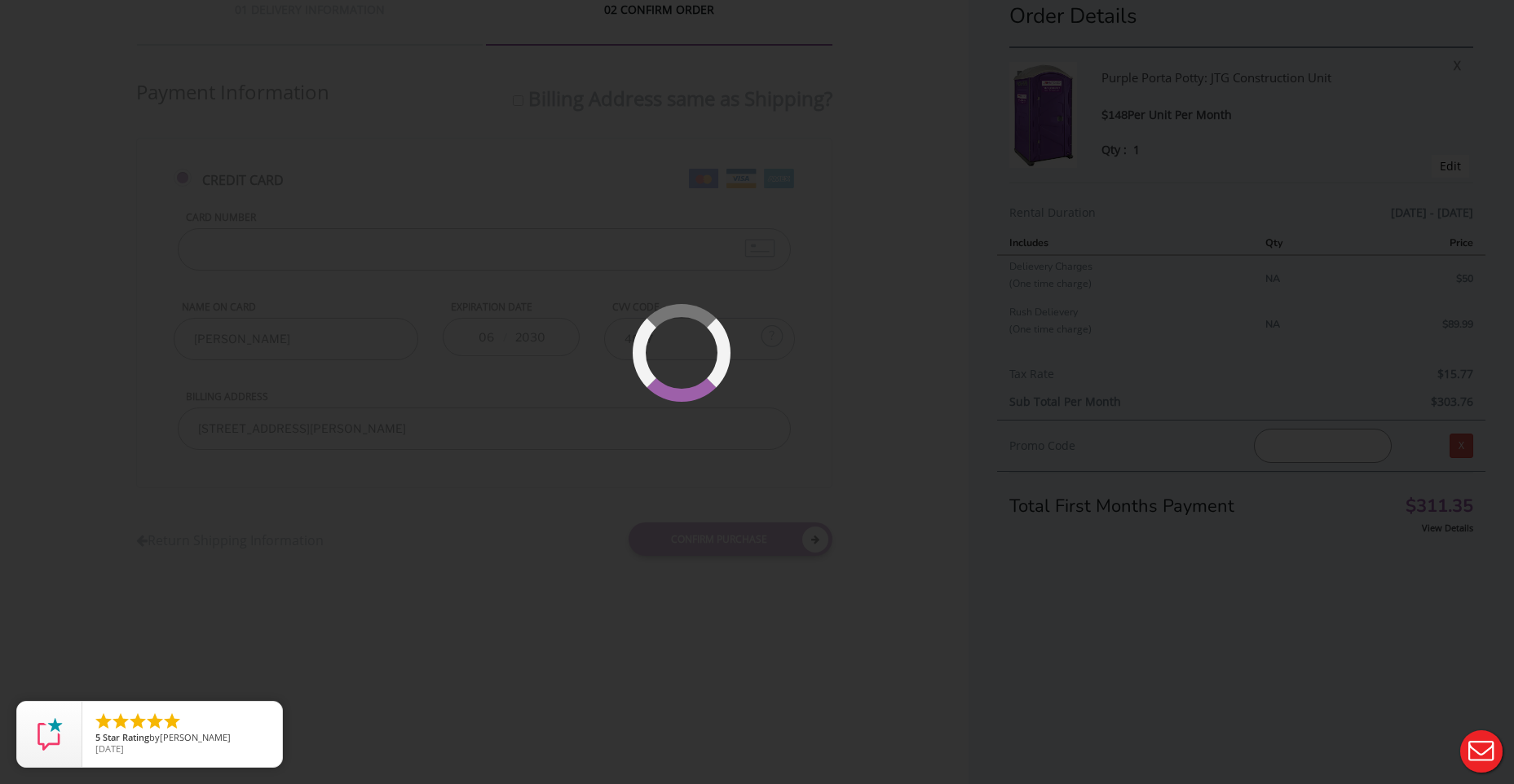
click at [825, 292] on div at bounding box center [757, 392] width 1514 height 784
drag, startPoint x: 822, startPoint y: 427, endPoint x: 809, endPoint y: 430, distance: 13.3
click at [820, 426] on div at bounding box center [757, 392] width 1514 height 784
drag, startPoint x: 719, startPoint y: 397, endPoint x: 713, endPoint y: 339, distance: 58.3
click at [713, 349] on div at bounding box center [757, 392] width 1514 height 784
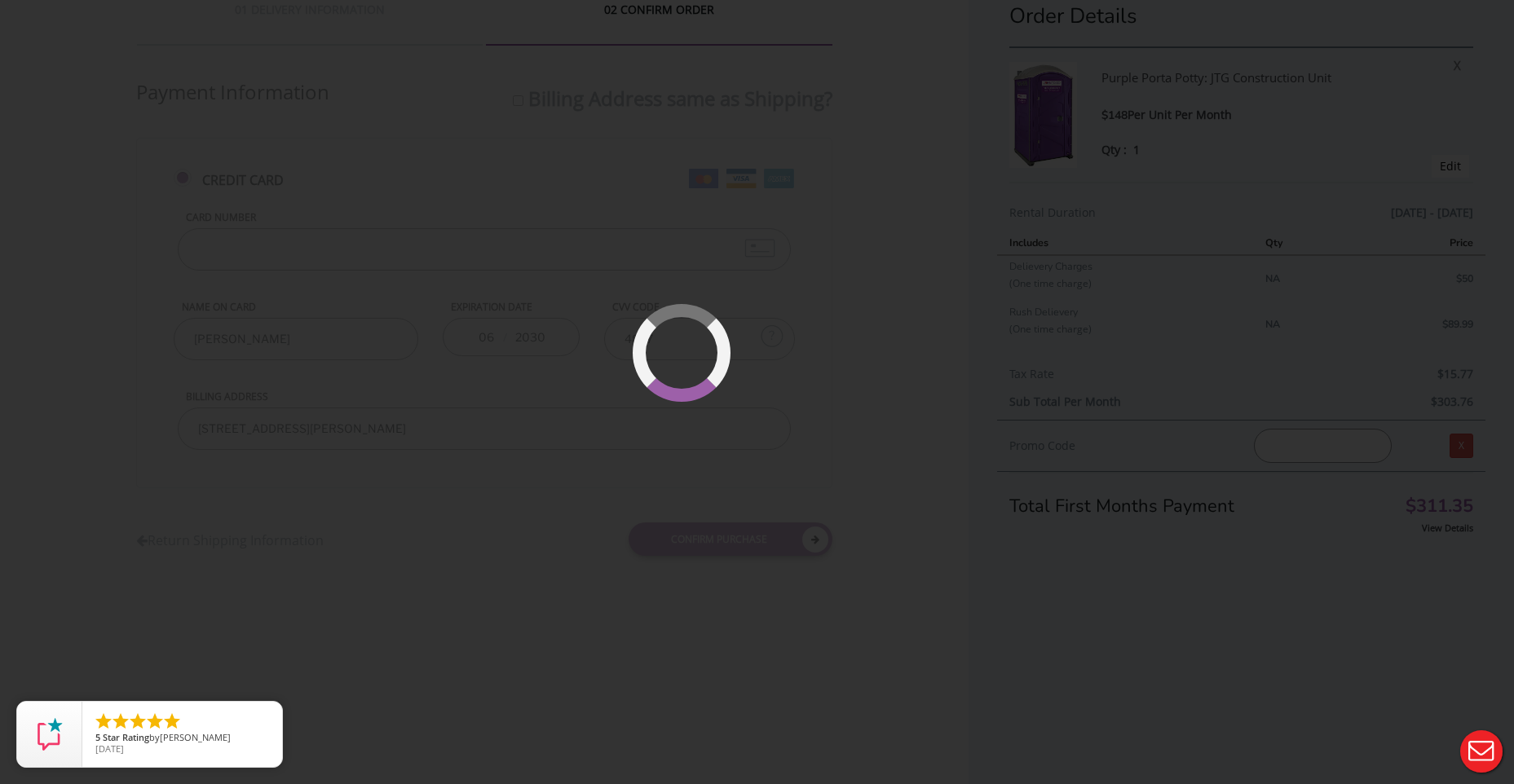
click at [698, 365] on div at bounding box center [731, 402] width 102 height 102
click at [697, 368] on div at bounding box center [731, 401] width 98 height 98
click at [697, 368] on div at bounding box center [731, 402] width 108 height 108
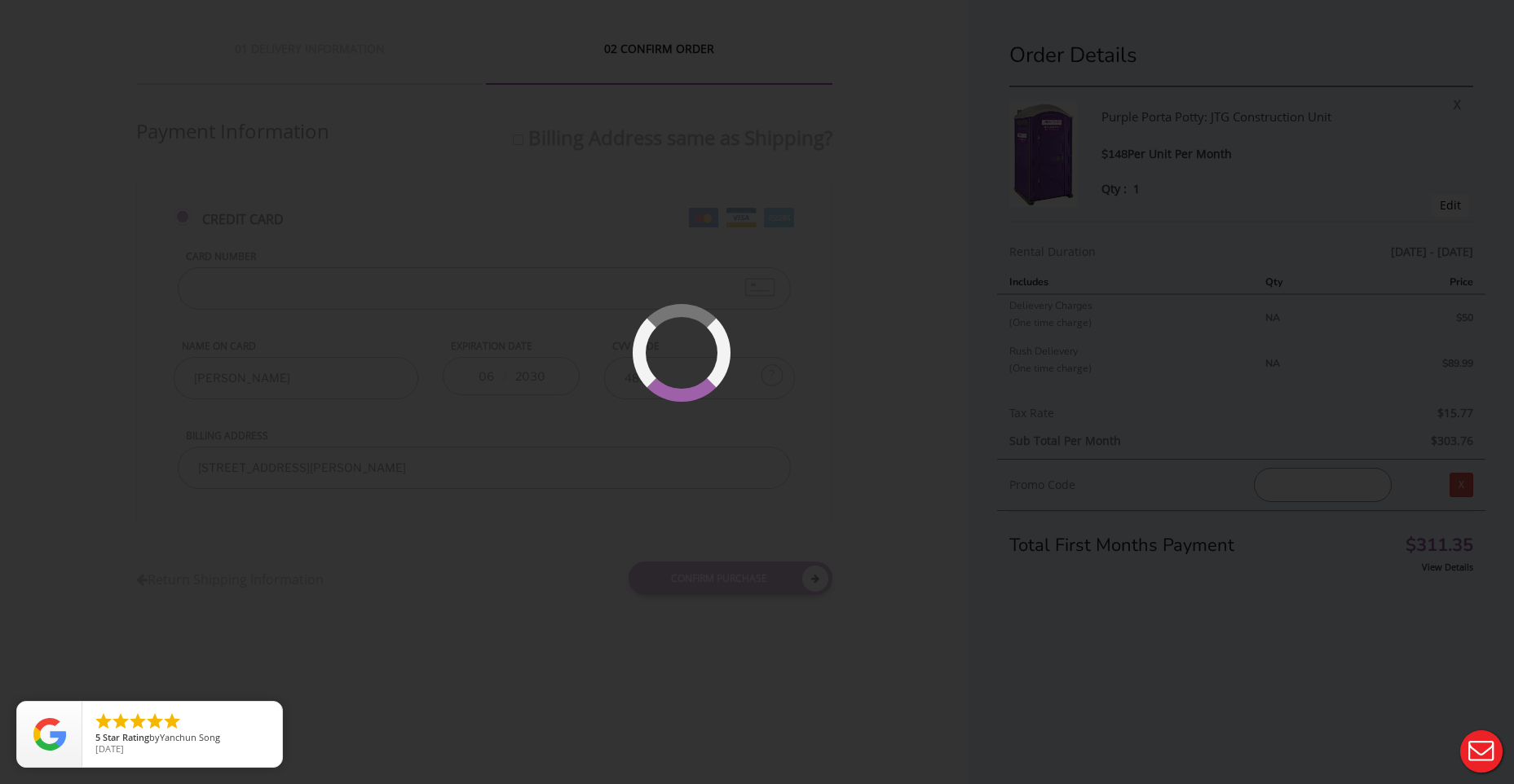
click at [887, 446] on div at bounding box center [757, 392] width 1514 height 784
click at [793, 343] on div at bounding box center [757, 392] width 1514 height 784
click at [793, 344] on div at bounding box center [757, 392] width 1514 height 784
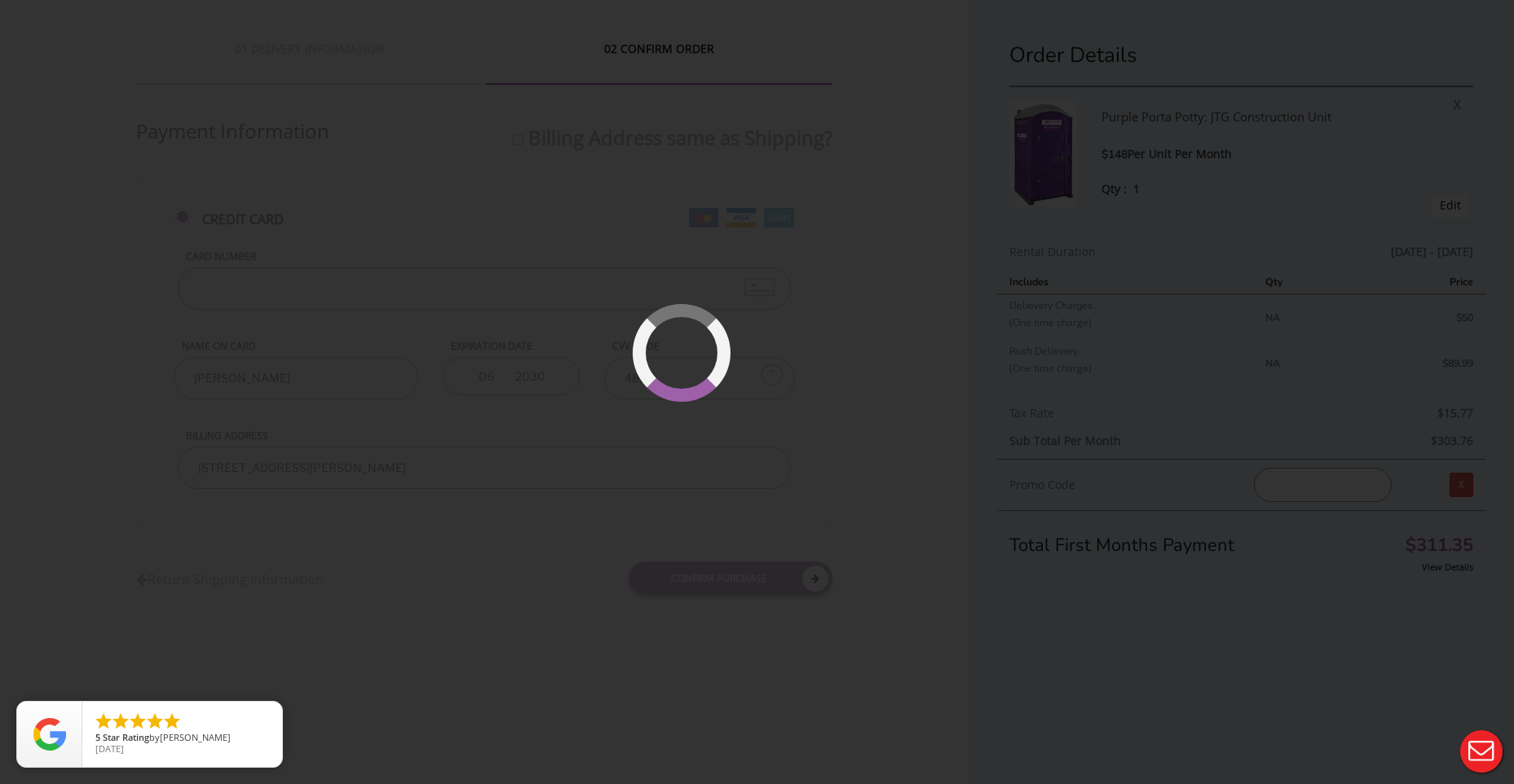
drag, startPoint x: 792, startPoint y: 344, endPoint x: 407, endPoint y: 405, distance: 389.8
click at [791, 344] on div at bounding box center [757, 392] width 1514 height 784
click at [127, 701] on div at bounding box center [757, 392] width 1514 height 784
click at [117, 709] on div "     5 Star Rating by Michael Swoboda 11/12/23 close" at bounding box center [182, 734] width 200 height 65
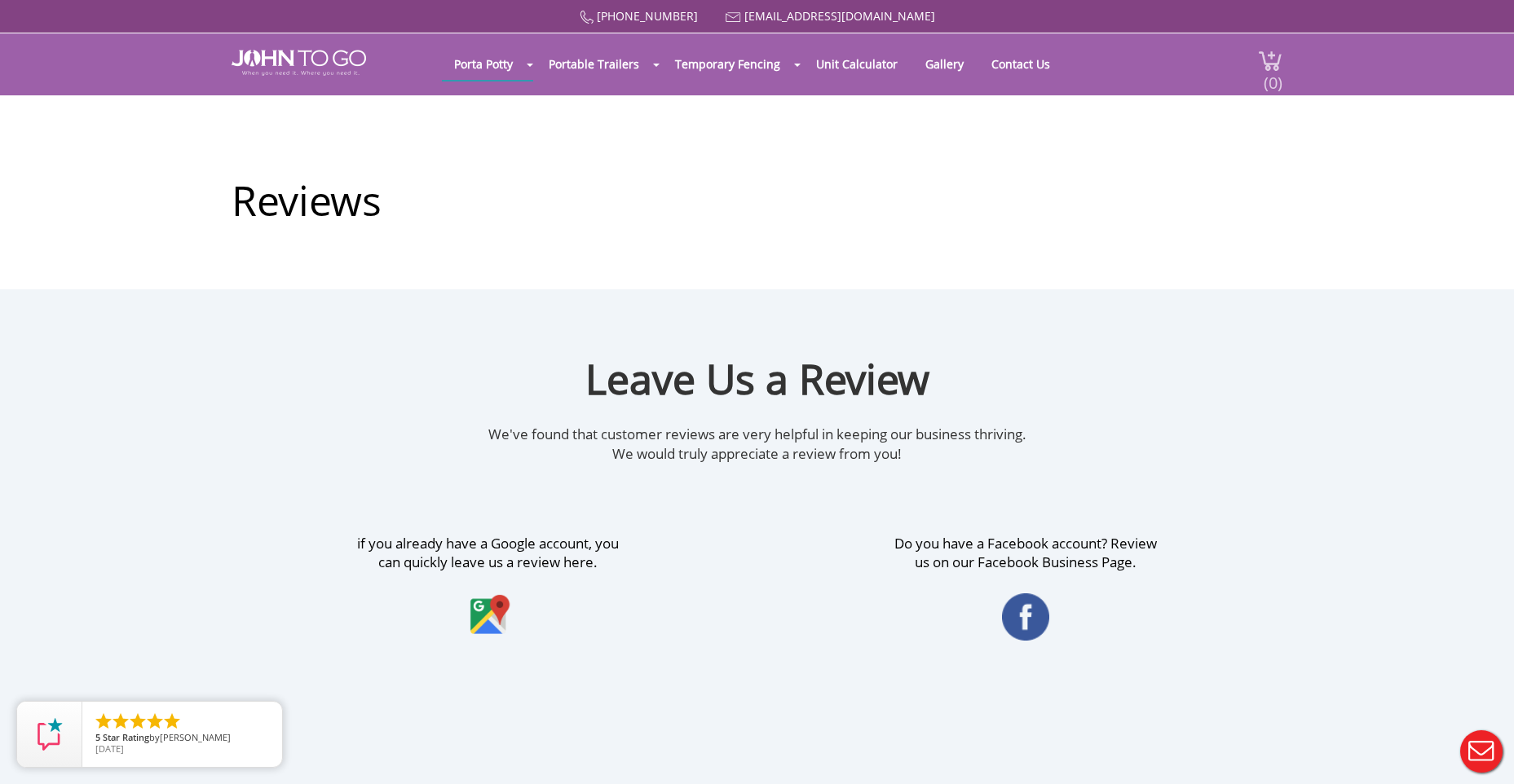
click at [1262, 54] on img at bounding box center [1270, 60] width 24 height 22
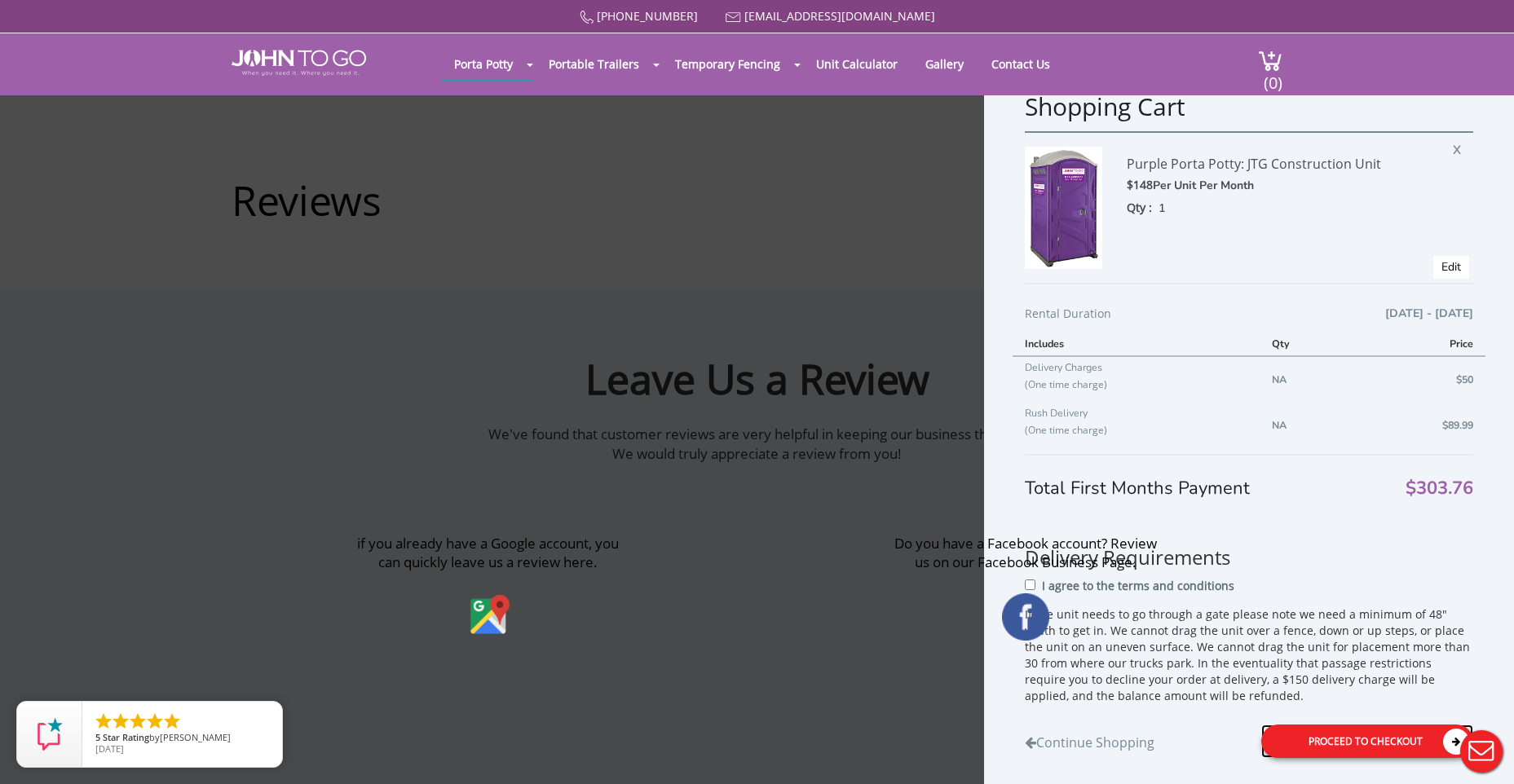
click at [1359, 738] on div "Proceed to Checkout" at bounding box center [1368, 741] width 212 height 33
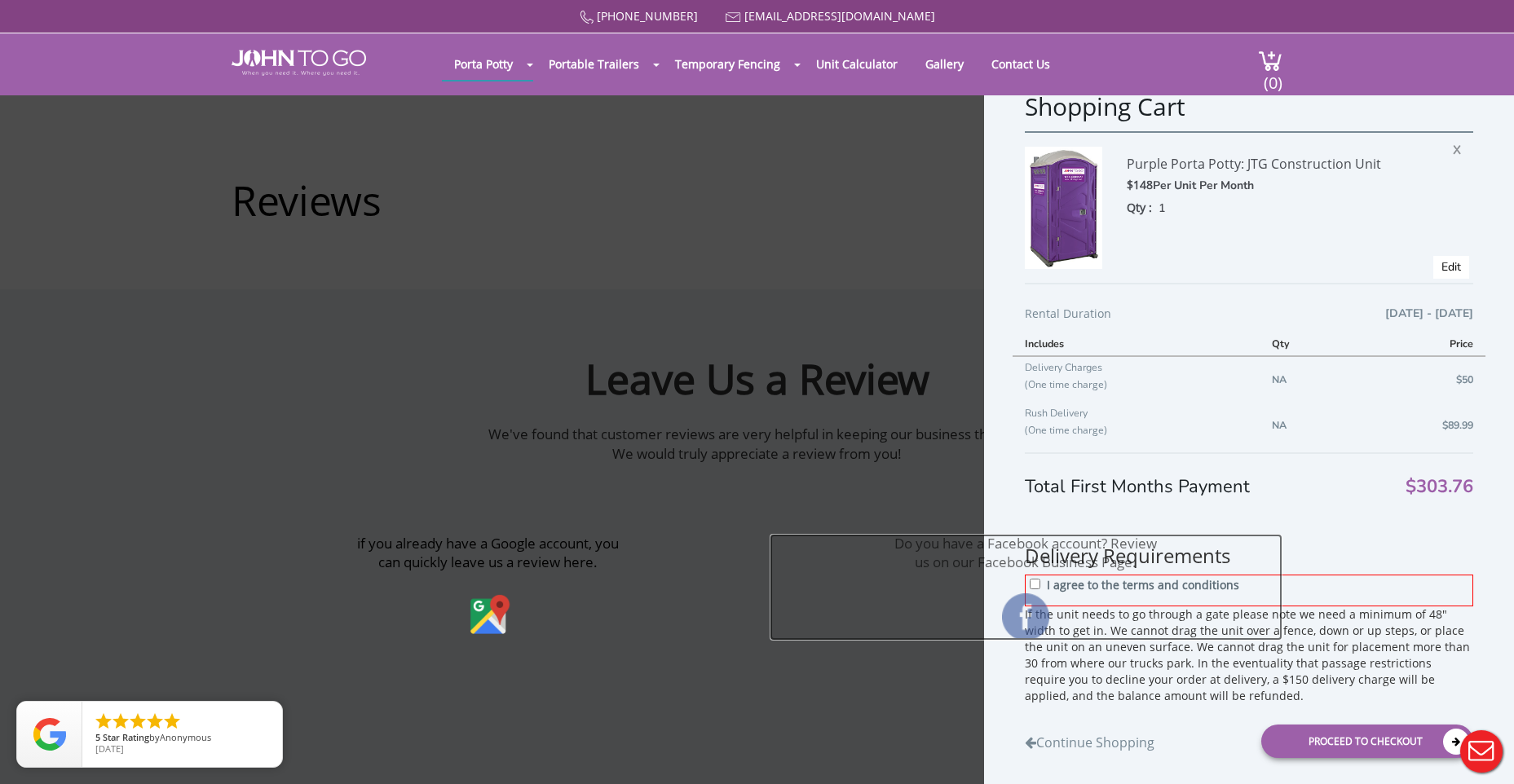
click at [1138, 578] on link "Do you have a Facebook account? Review us on our Facebook Business Page." at bounding box center [1027, 587] width 513 height 107
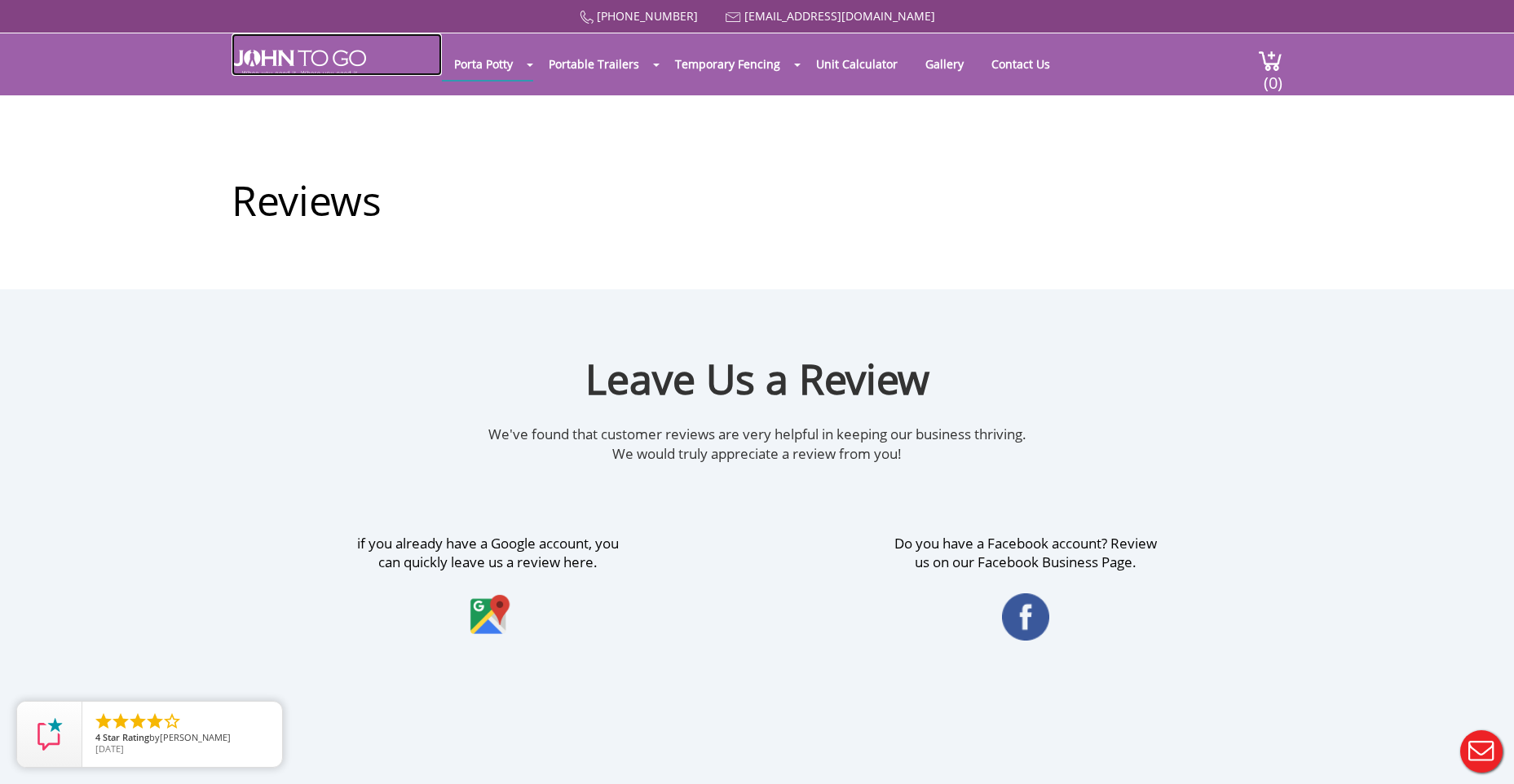
click at [305, 66] on img at bounding box center [299, 62] width 135 height 26
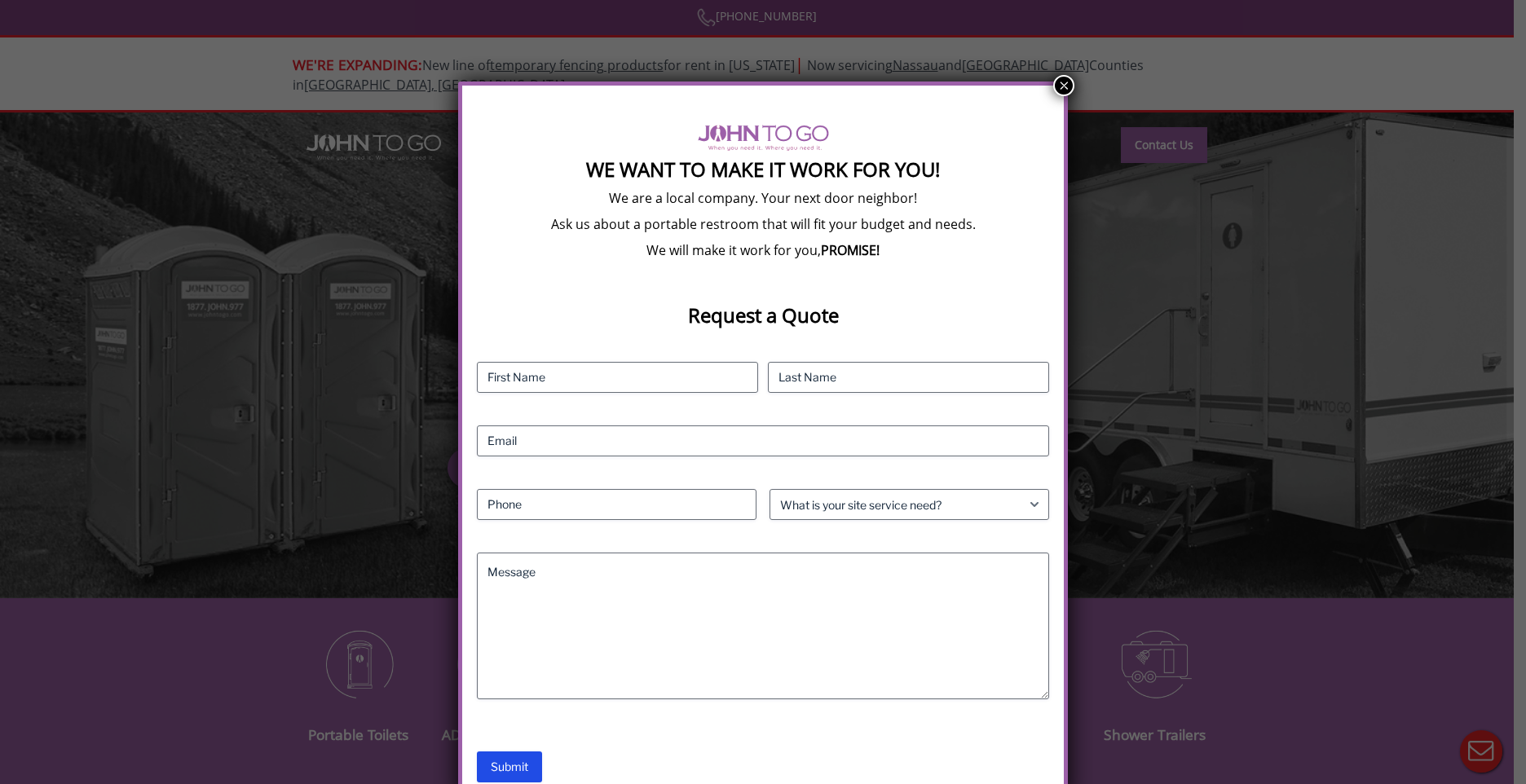
click at [1071, 90] on div "We Want To Make It Work For You! We are a local company. Your next door neighbo…" at bounding box center [763, 392] width 1526 height 784
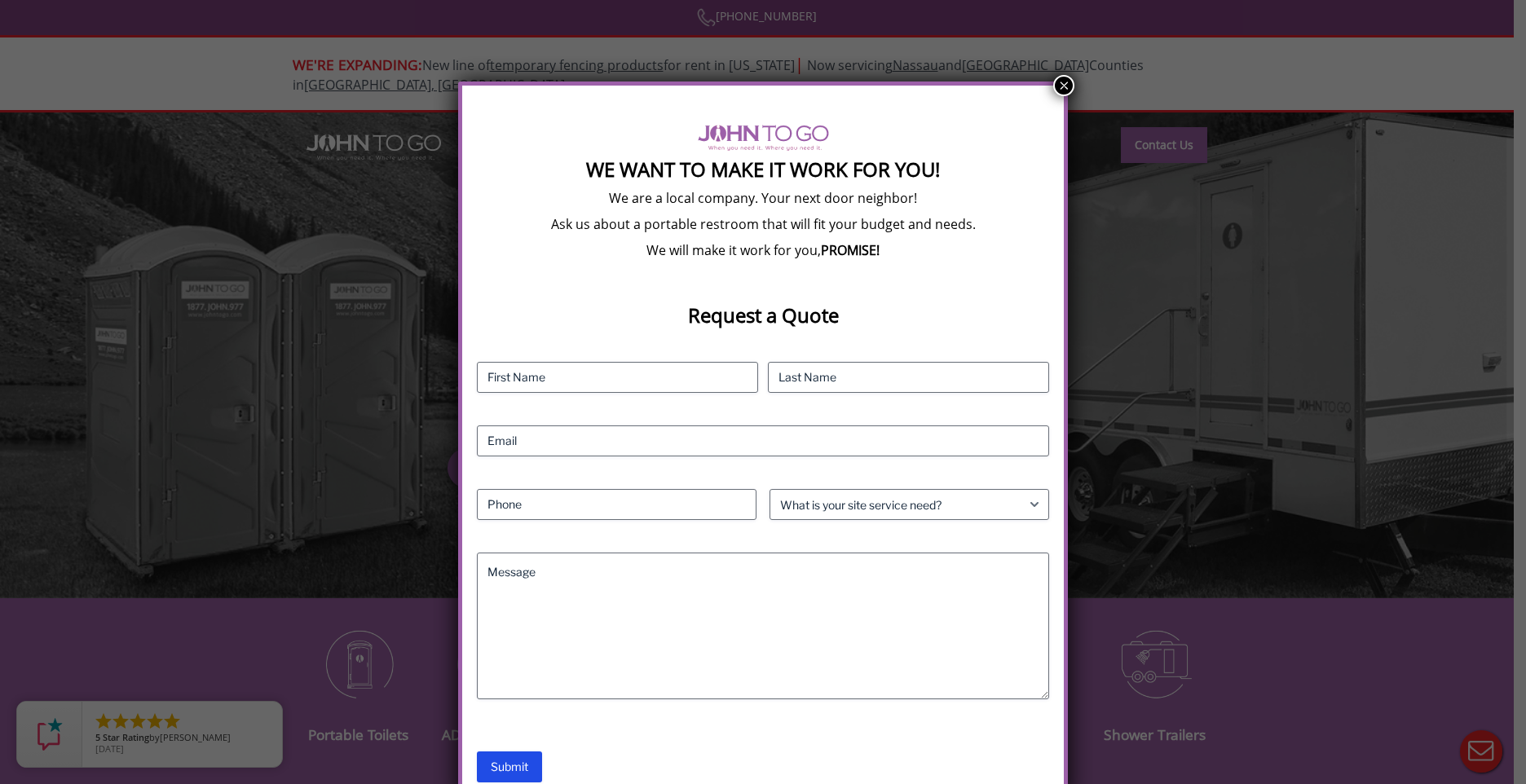
click at [1066, 85] on button "×" at bounding box center [1064, 86] width 22 height 22
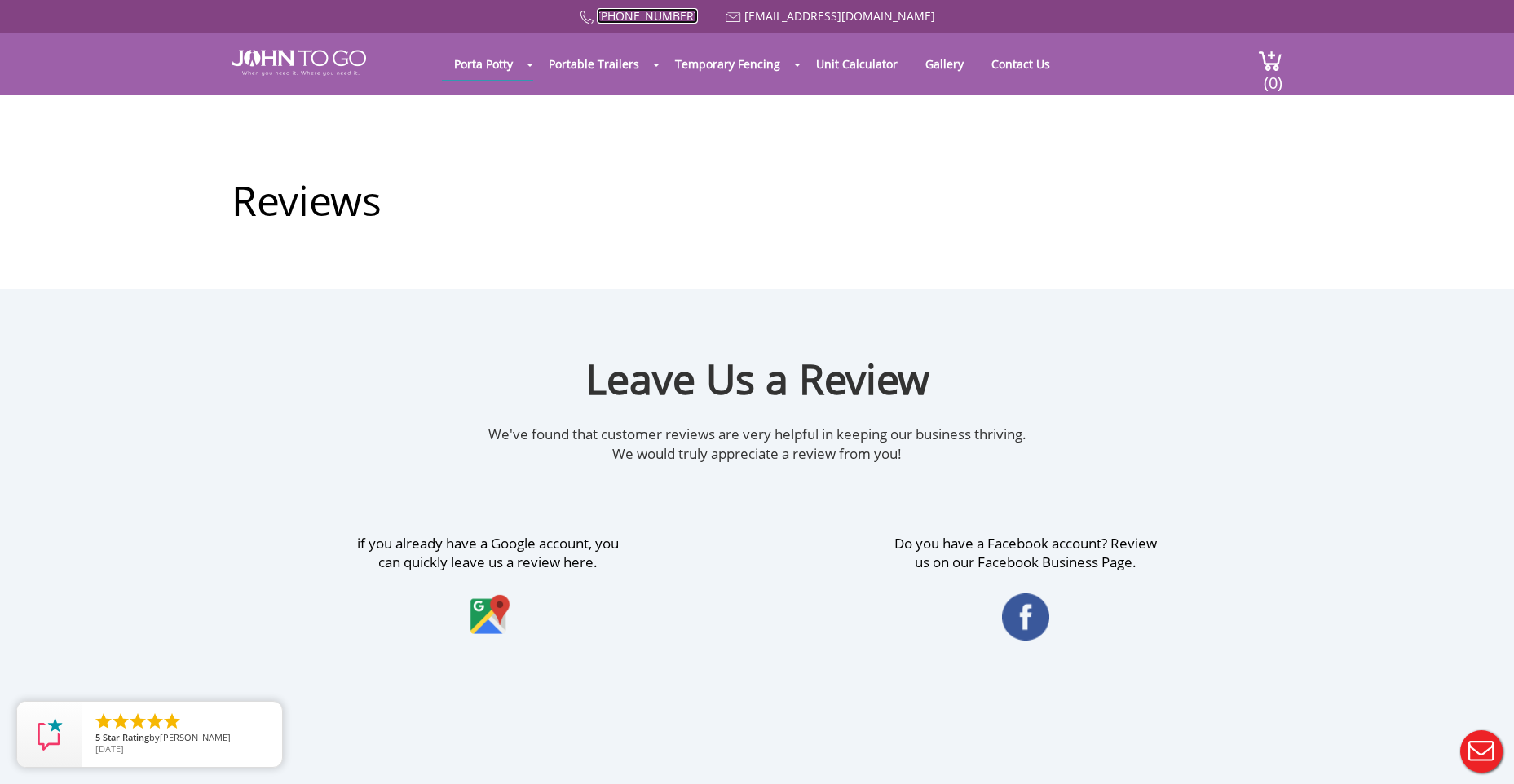
click at [688, 9] on link "[PHONE_NUMBER]" at bounding box center [647, 15] width 101 height 15
click at [1264, 50] on img at bounding box center [1270, 60] width 24 height 22
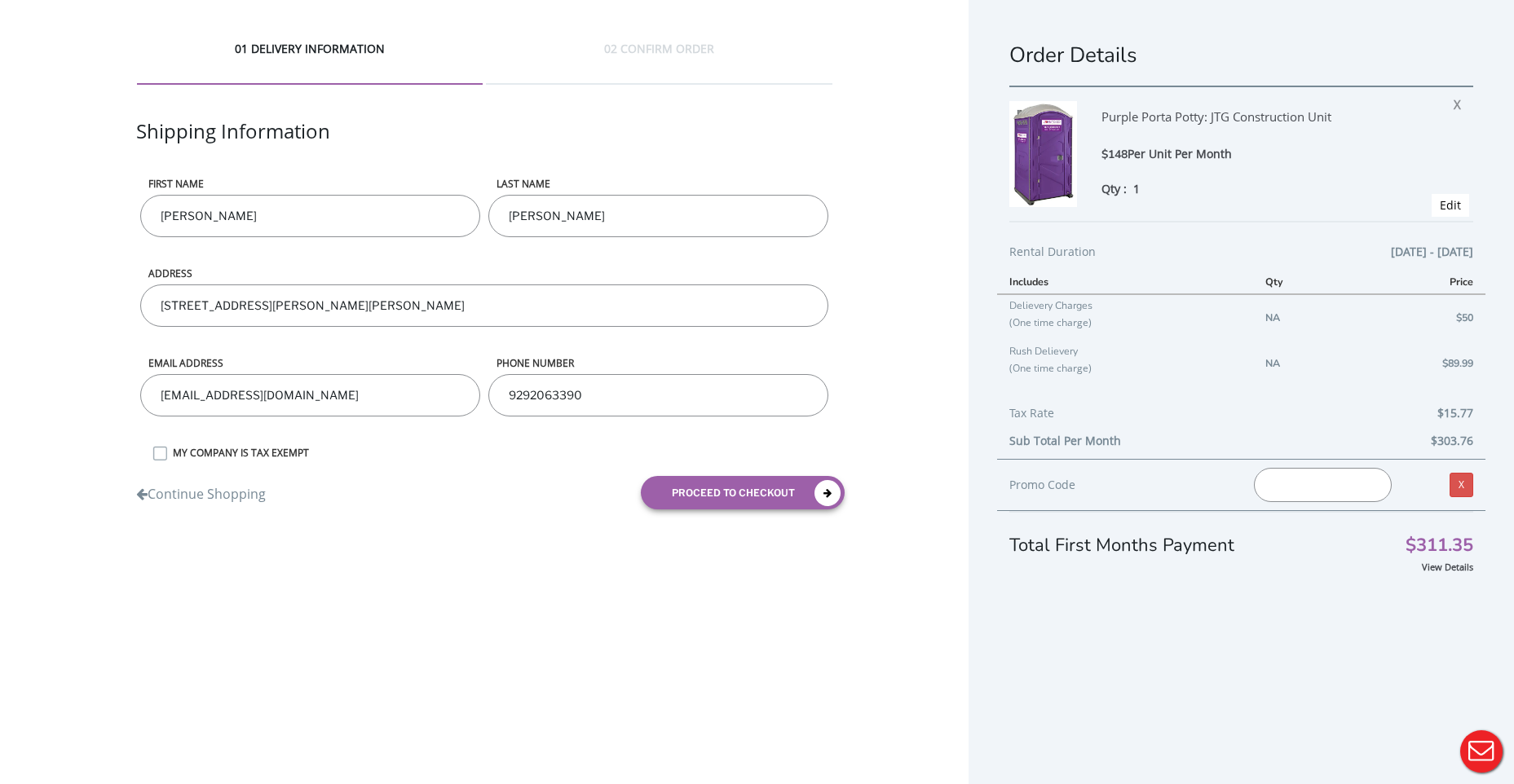
click at [1074, 145] on img at bounding box center [1043, 154] width 67 height 106
click at [1058, 143] on img at bounding box center [1043, 154] width 67 height 106
click at [1166, 120] on div "Purple Porta Potty: JTG Construction Unit" at bounding box center [1256, 123] width 309 height 44
